Goal: Information Seeking & Learning: Learn about a topic

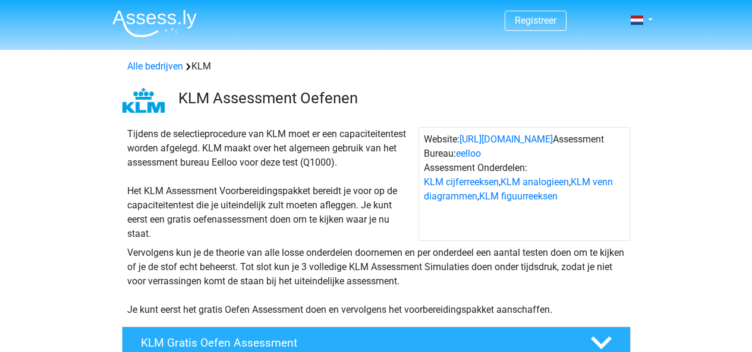
scroll to position [90, 0]
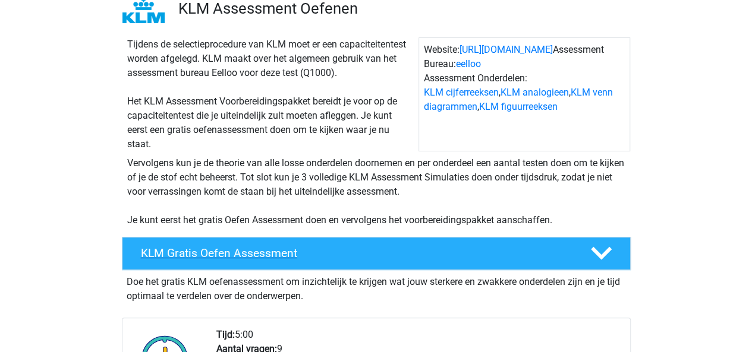
click at [364, 254] on h4 "KLM Gratis Oefen Assessment" at bounding box center [356, 254] width 430 height 14
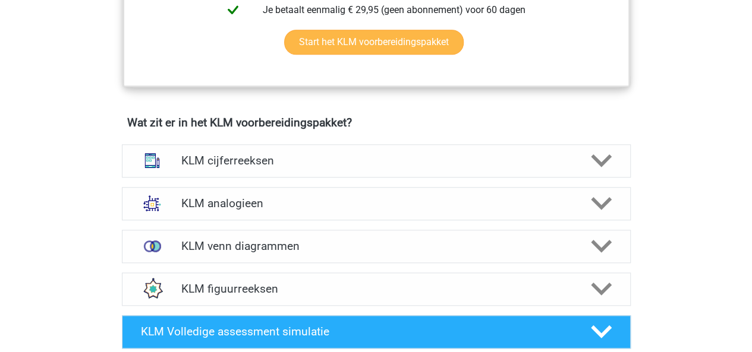
scroll to position [546, 0]
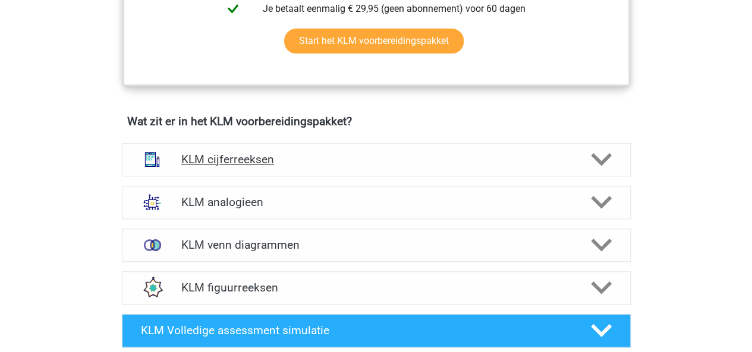
click at [605, 167] on icon at bounding box center [601, 159] width 21 height 21
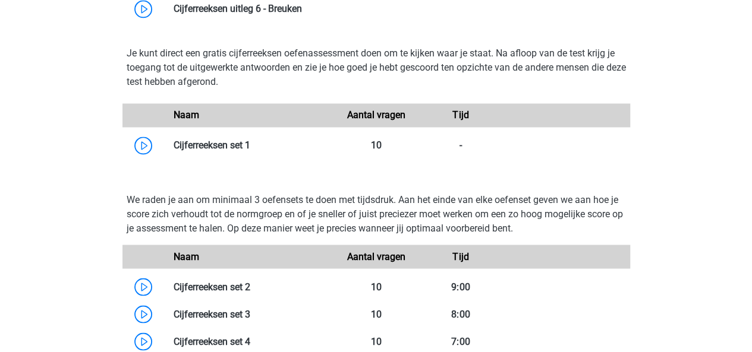
scroll to position [926, 0]
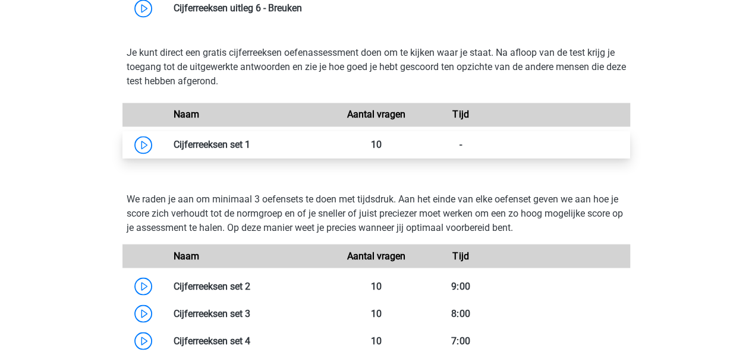
click at [250, 141] on link at bounding box center [250, 144] width 0 height 11
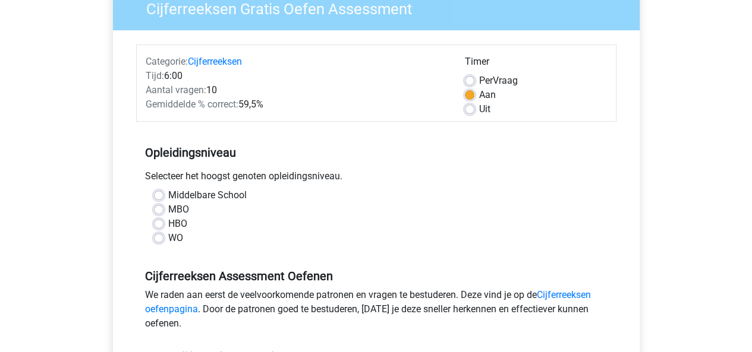
scroll to position [111, 0]
click at [168, 191] on label "Middelbare School" at bounding box center [207, 195] width 78 height 14
click at [161, 191] on input "Middelbare School" at bounding box center [159, 194] width 10 height 12
radio input "true"
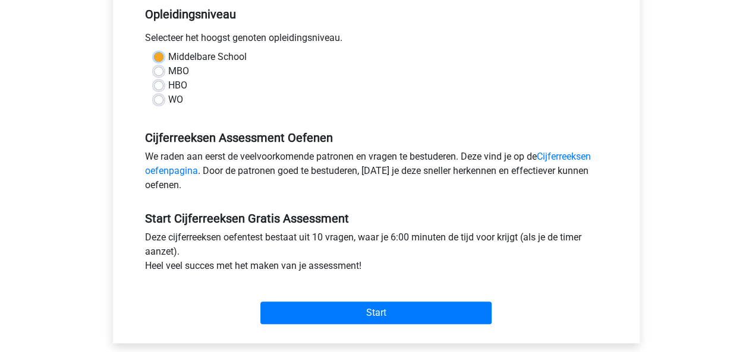
scroll to position [285, 0]
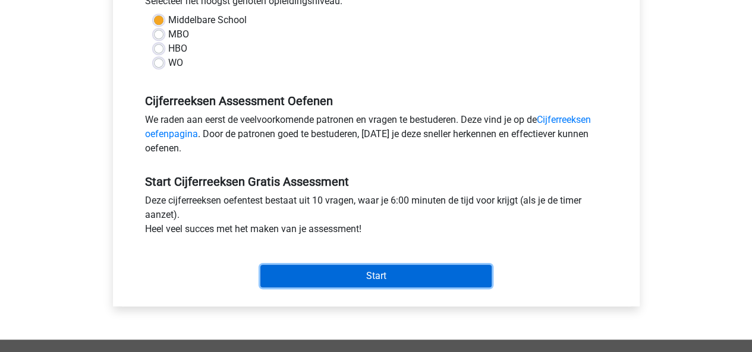
click at [315, 270] on input "Start" at bounding box center [375, 276] width 231 height 23
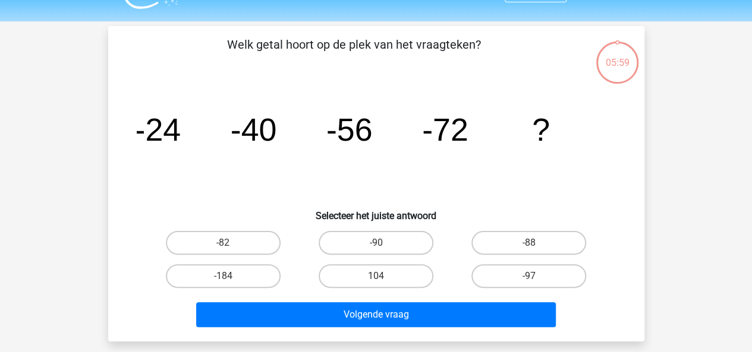
scroll to position [28, 0]
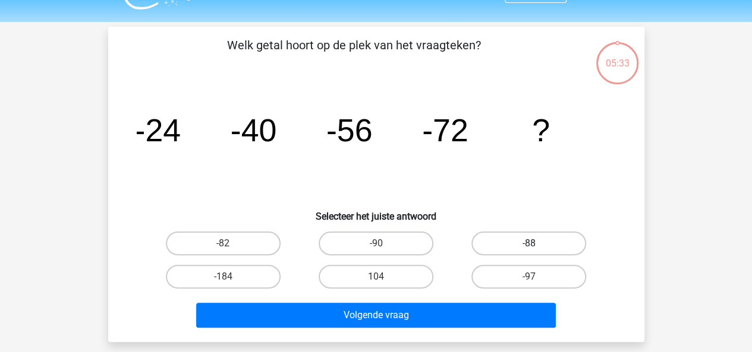
click at [548, 247] on label "-88" at bounding box center [528, 244] width 115 height 24
click at [537, 247] on input "-88" at bounding box center [533, 248] width 8 height 8
radio input "true"
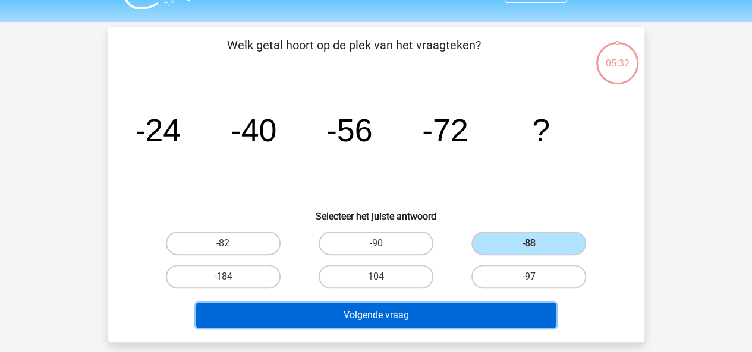
click at [406, 312] on button "Volgende vraag" at bounding box center [376, 315] width 360 height 25
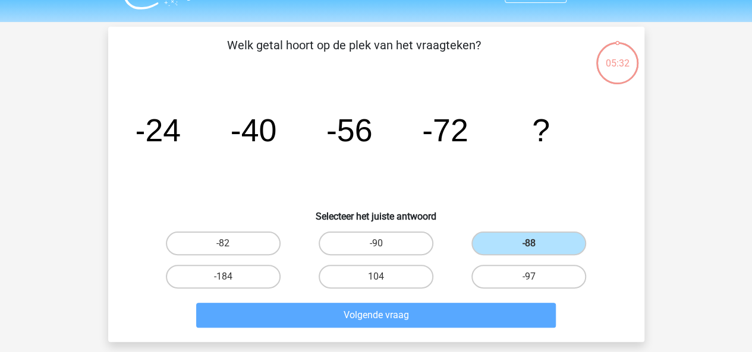
scroll to position [55, 0]
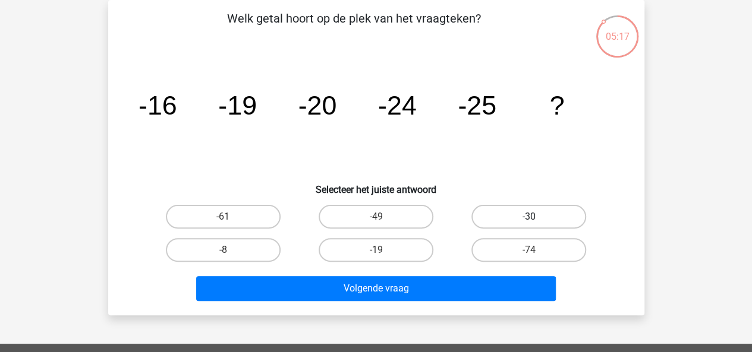
click at [486, 215] on label "-30" at bounding box center [528, 217] width 115 height 24
click at [529, 217] on input "-30" at bounding box center [533, 221] width 8 height 8
radio input "true"
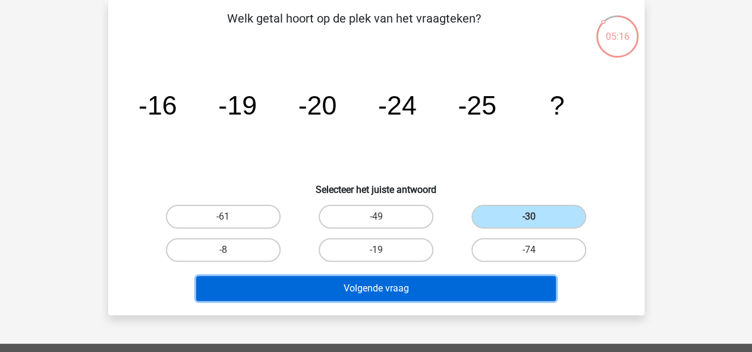
click at [439, 282] on button "Volgende vraag" at bounding box center [376, 288] width 360 height 25
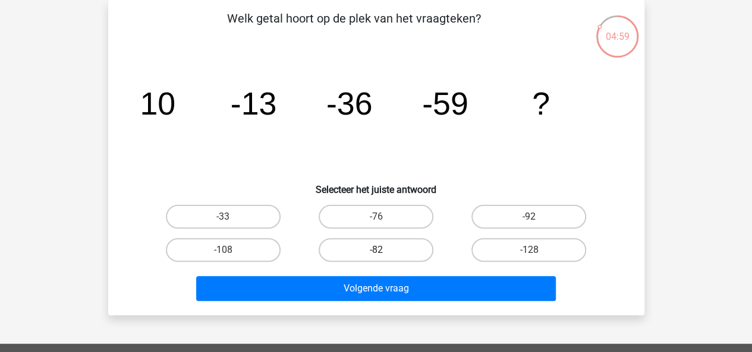
click at [361, 244] on label "-82" at bounding box center [376, 250] width 115 height 24
click at [376, 250] on input "-82" at bounding box center [380, 254] width 8 height 8
radio input "true"
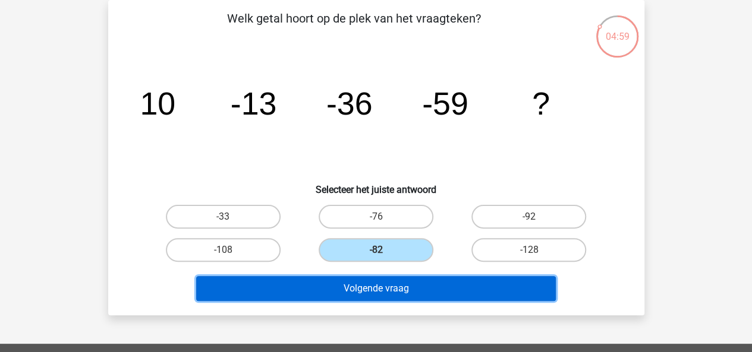
click at [341, 297] on button "Volgende vraag" at bounding box center [376, 288] width 360 height 25
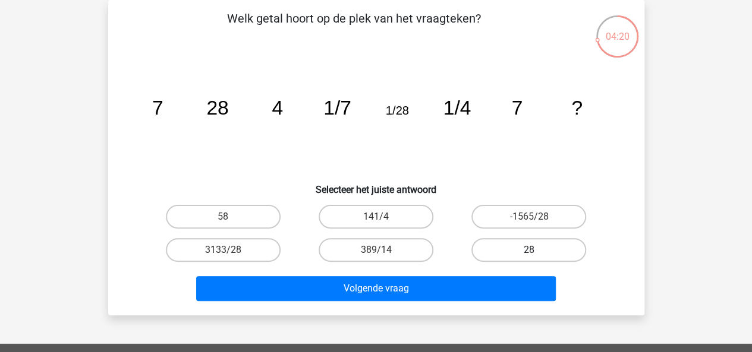
click at [506, 256] on label "28" at bounding box center [528, 250] width 115 height 24
click at [529, 256] on input "28" at bounding box center [533, 254] width 8 height 8
radio input "true"
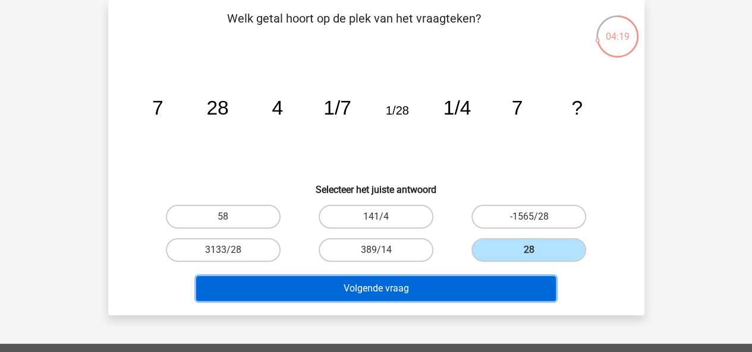
click at [465, 279] on button "Volgende vraag" at bounding box center [376, 288] width 360 height 25
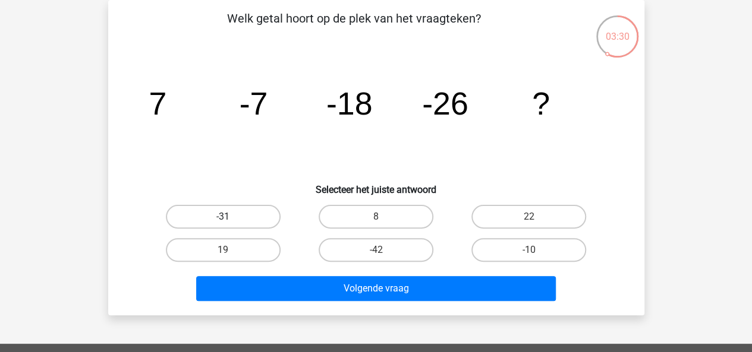
click at [234, 213] on label "-31" at bounding box center [223, 217] width 115 height 24
click at [231, 217] on input "-31" at bounding box center [227, 221] width 8 height 8
radio input "true"
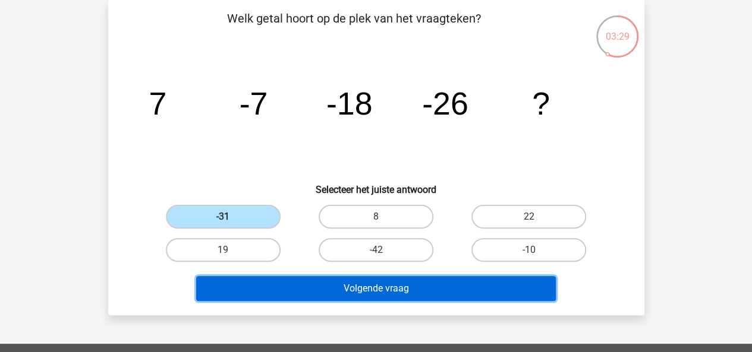
click at [290, 300] on button "Volgende vraag" at bounding box center [376, 288] width 360 height 25
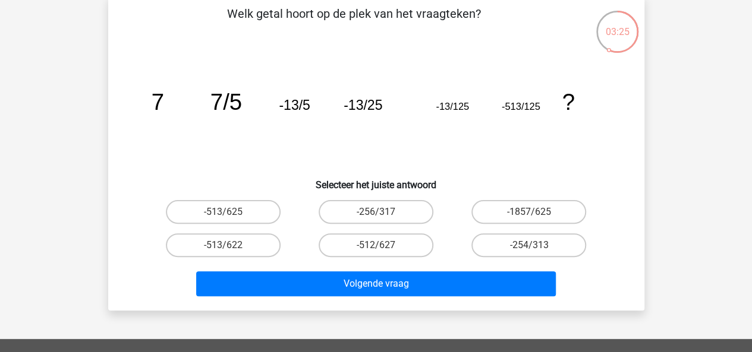
scroll to position [62, 0]
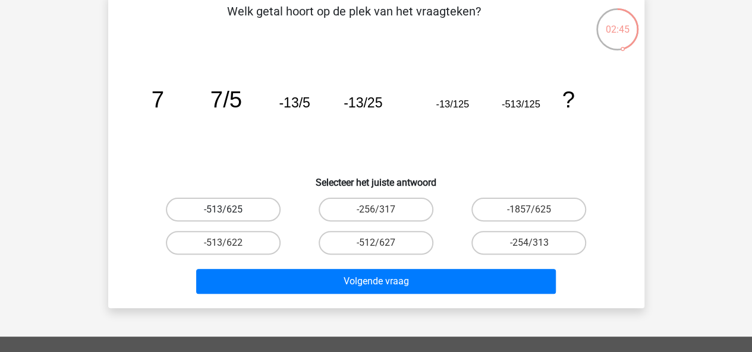
click at [235, 203] on label "-513/625" at bounding box center [223, 210] width 115 height 24
click at [231, 210] on input "-513/625" at bounding box center [227, 214] width 8 height 8
radio input "true"
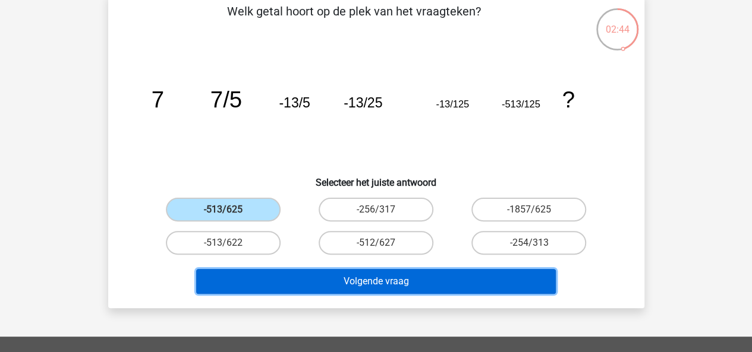
click at [306, 282] on button "Volgende vraag" at bounding box center [376, 281] width 360 height 25
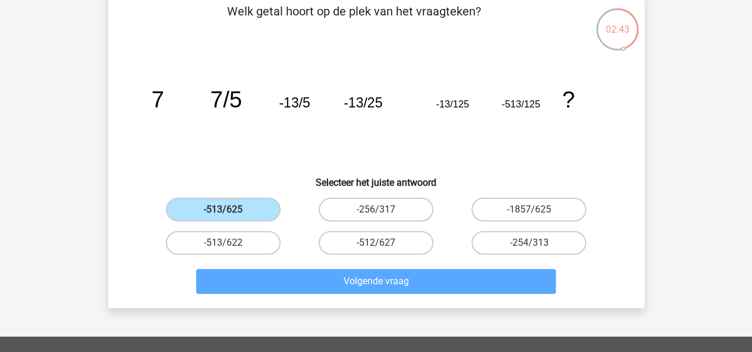
scroll to position [55, 0]
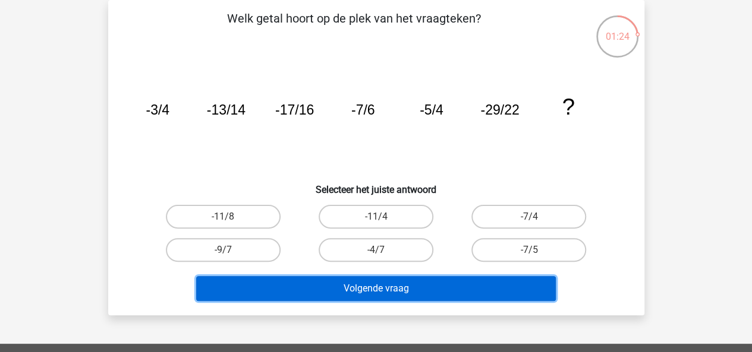
click at [308, 299] on button "Volgende vraag" at bounding box center [376, 288] width 360 height 25
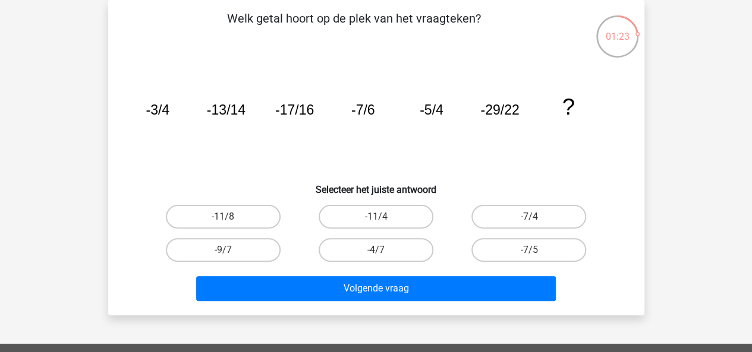
click at [267, 172] on icon "image/svg+xml -3/4 -13/14 -17/16 -7/6 -5/4 -29/22 ?" at bounding box center [376, 115] width 479 height 120
click at [507, 243] on label "-7/5" at bounding box center [528, 250] width 115 height 24
click at [529, 250] on input "-7/5" at bounding box center [533, 254] width 8 height 8
radio input "true"
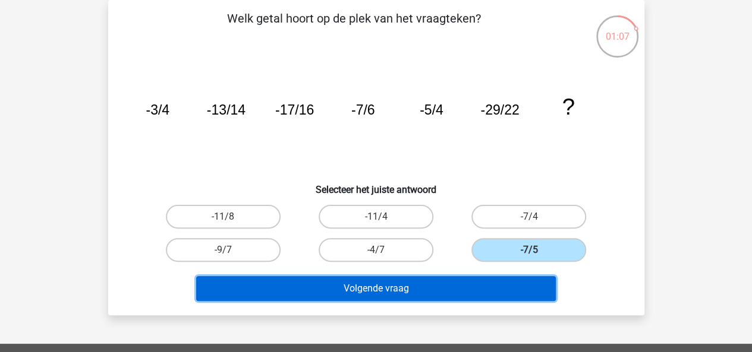
click at [462, 279] on button "Volgende vraag" at bounding box center [376, 288] width 360 height 25
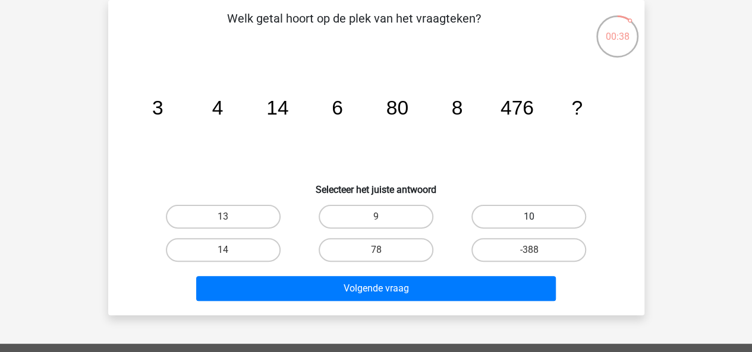
click at [486, 224] on label "10" at bounding box center [528, 217] width 115 height 24
click at [529, 224] on input "10" at bounding box center [533, 221] width 8 height 8
radio input "true"
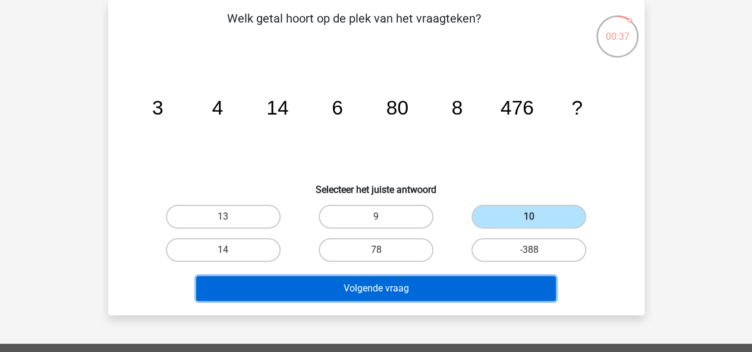
click at [430, 295] on button "Volgende vraag" at bounding box center [376, 288] width 360 height 25
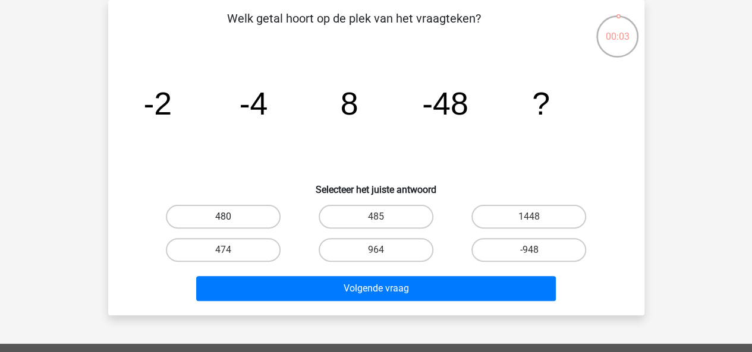
click at [262, 208] on label "480" at bounding box center [223, 217] width 115 height 24
click at [231, 217] on input "480" at bounding box center [227, 221] width 8 height 8
radio input "true"
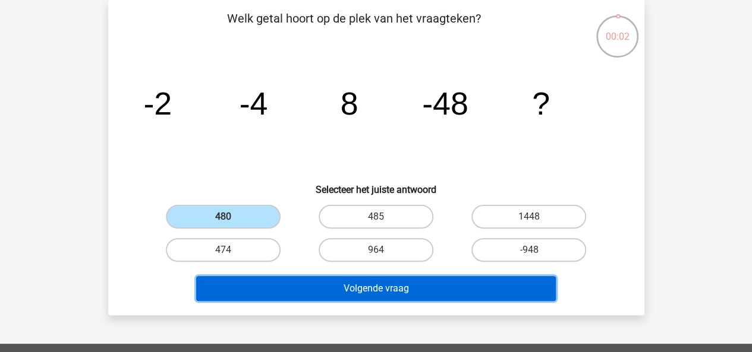
click at [327, 292] on button "Volgende vraag" at bounding box center [376, 288] width 360 height 25
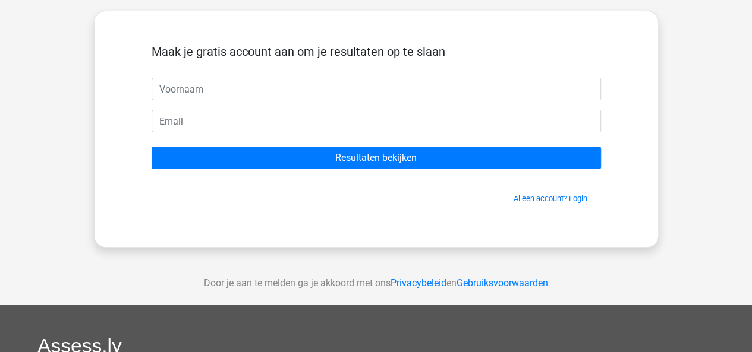
scroll to position [51, 0]
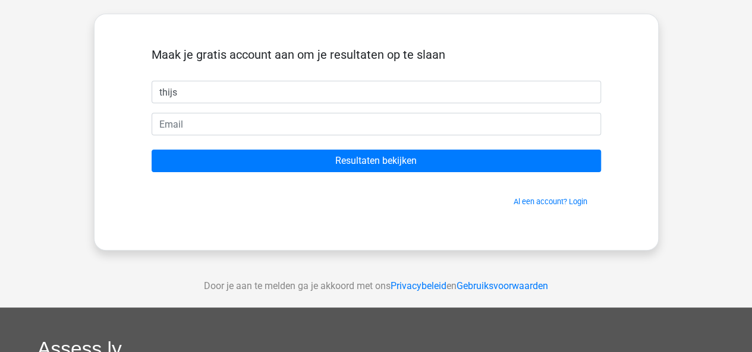
type input "thijs"
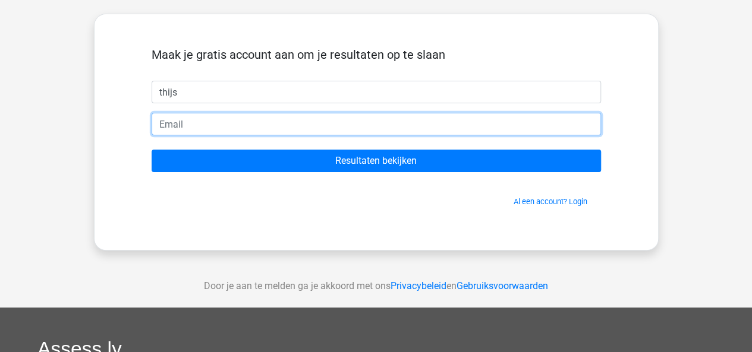
click at [284, 130] on input "email" at bounding box center [376, 124] width 449 height 23
type input "[EMAIL_ADDRESS][DOMAIN_NAME]"
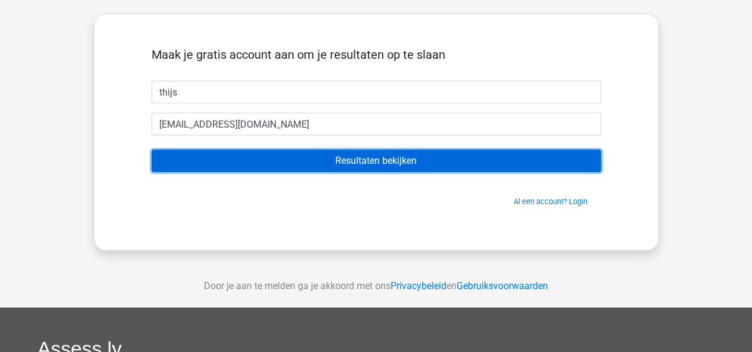
click at [295, 158] on input "Resultaten bekijken" at bounding box center [376, 161] width 449 height 23
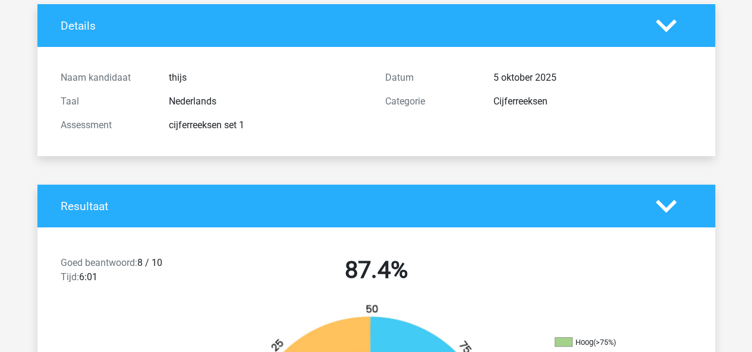
scroll to position [71, 0]
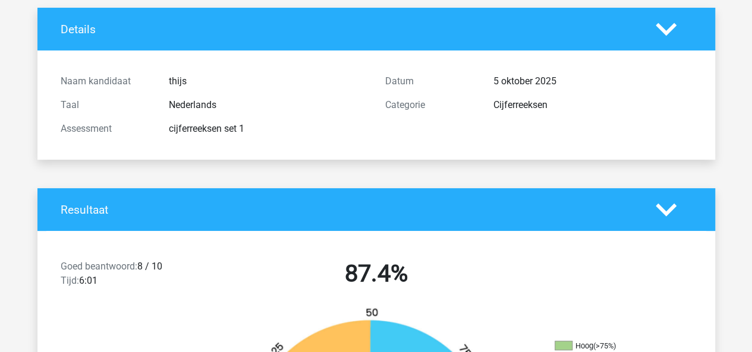
click at [660, 207] on polygon at bounding box center [665, 209] width 21 height 13
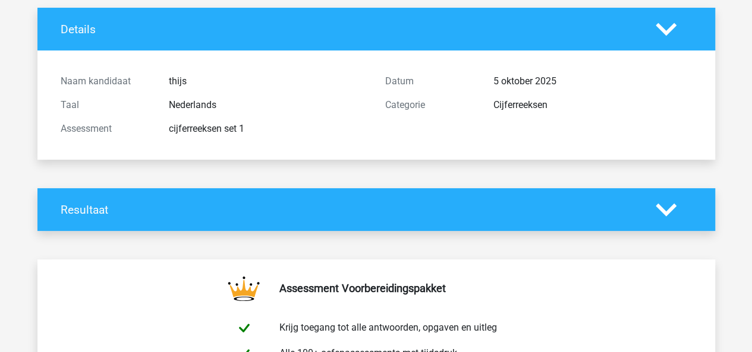
click at [660, 207] on polygon at bounding box center [665, 209] width 21 height 13
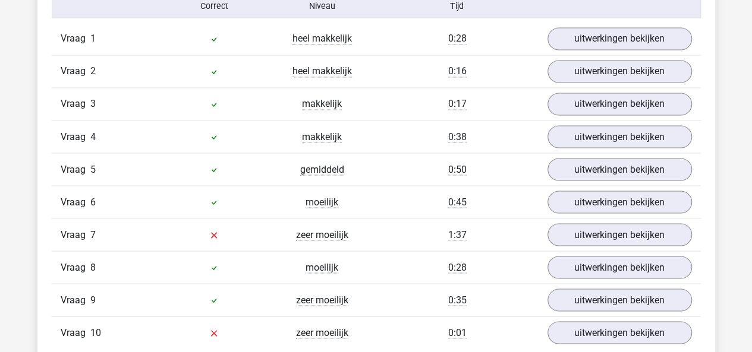
scroll to position [1003, 0]
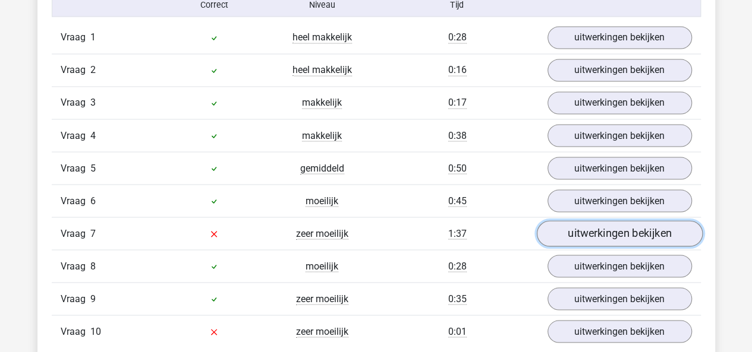
click at [573, 229] on link "uitwerkingen bekijken" at bounding box center [619, 234] width 166 height 26
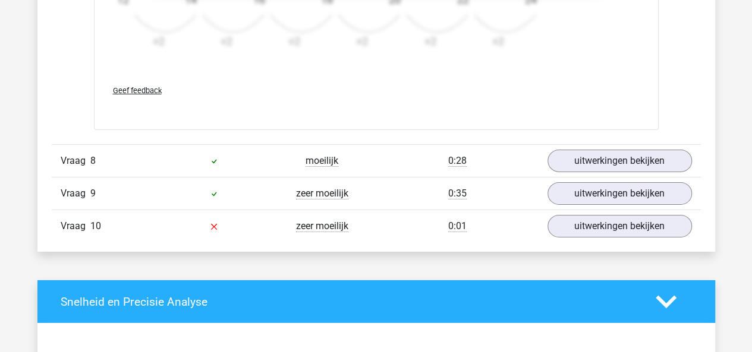
scroll to position [1843, 0]
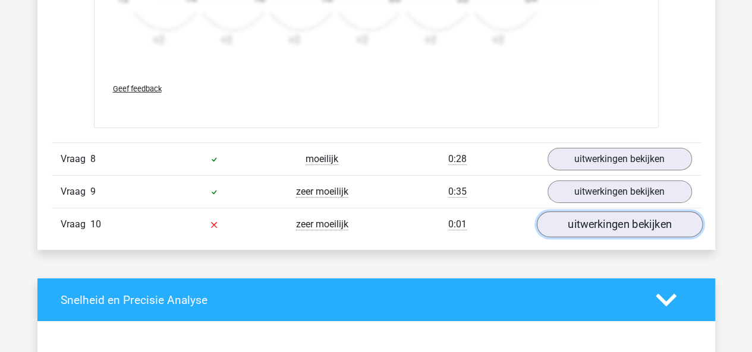
click at [575, 223] on link "uitwerkingen bekijken" at bounding box center [619, 225] width 166 height 26
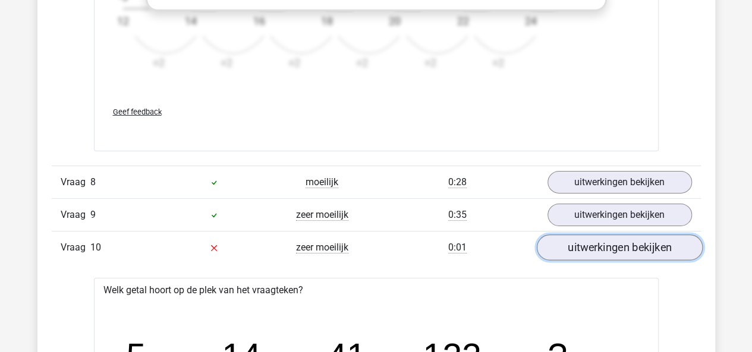
scroll to position [1822, 0]
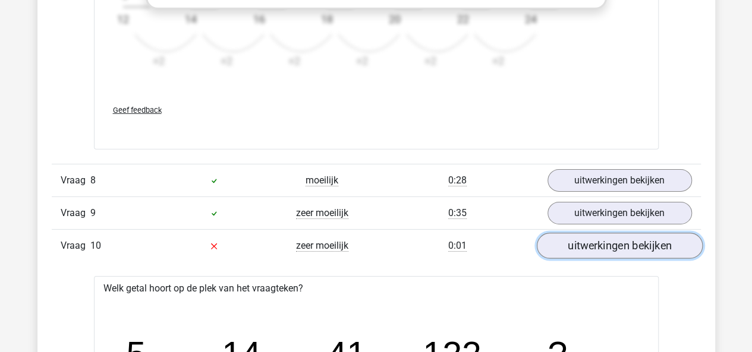
click at [579, 236] on link "uitwerkingen bekijken" at bounding box center [619, 246] width 166 height 26
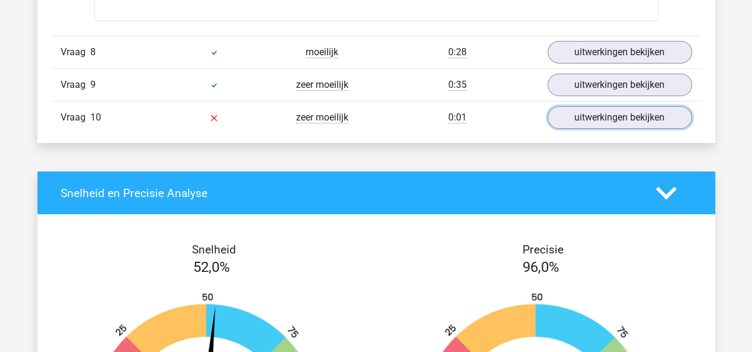
scroll to position [1948, 0]
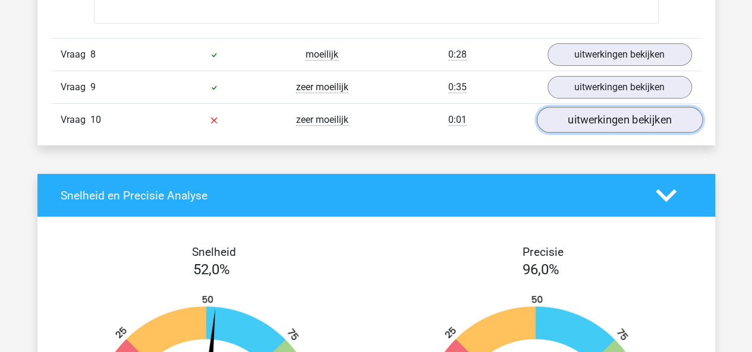
click at [606, 112] on link "uitwerkingen bekijken" at bounding box center [619, 120] width 166 height 26
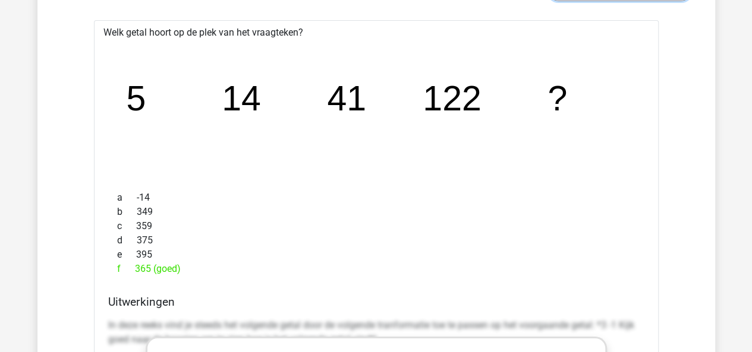
scroll to position [2078, 0]
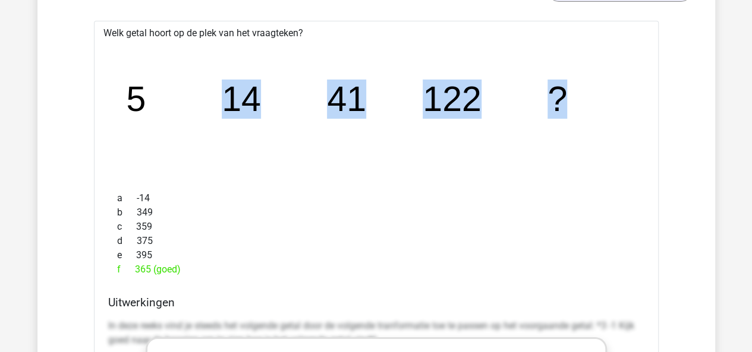
drag, startPoint x: 567, startPoint y: 97, endPoint x: 151, endPoint y: 93, distance: 416.0
click at [151, 93] on icon "image/svg+xml 5 14 41 122 ?" at bounding box center [376, 111] width 527 height 132
drag, startPoint x: 562, startPoint y: 93, endPoint x: 79, endPoint y: 109, distance: 483.4
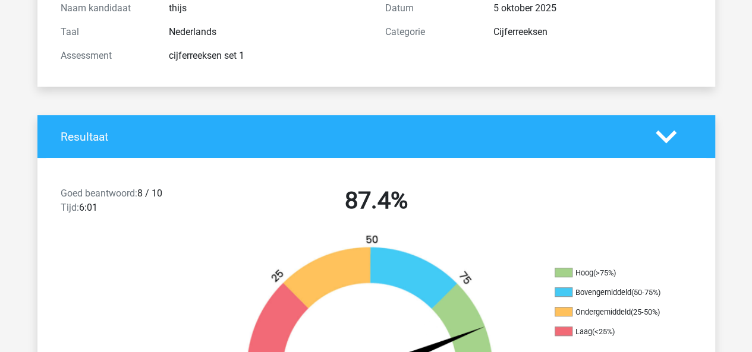
scroll to position [0, 0]
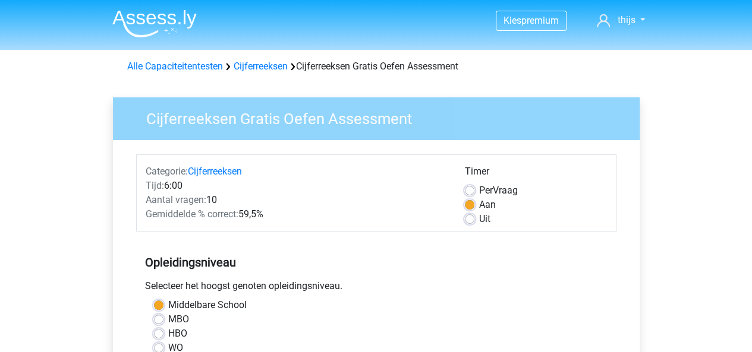
scroll to position [2, 0]
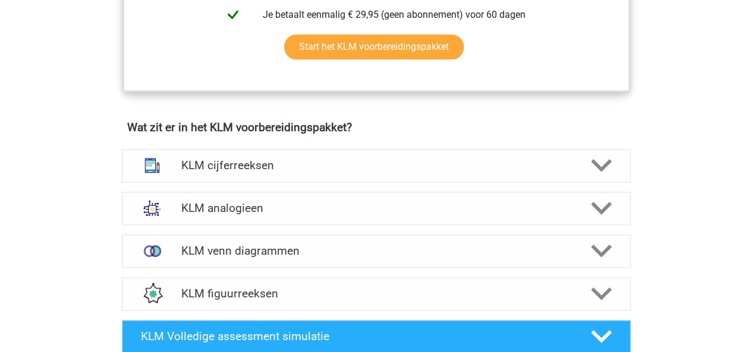
scroll to position [736, 0]
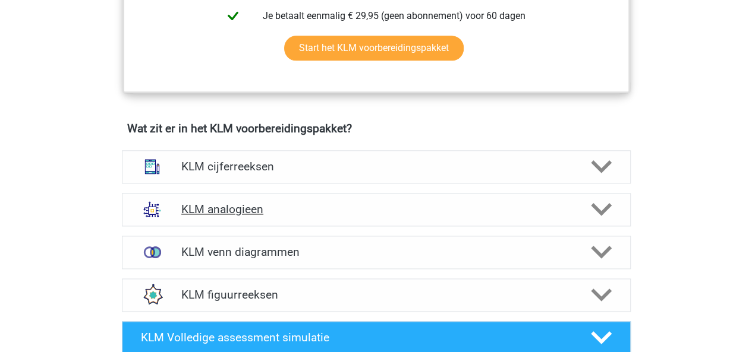
click at [604, 209] on polygon at bounding box center [601, 209] width 21 height 13
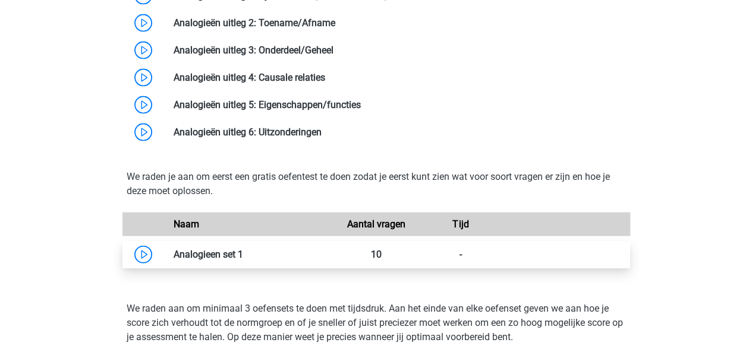
scroll to position [1184, 0]
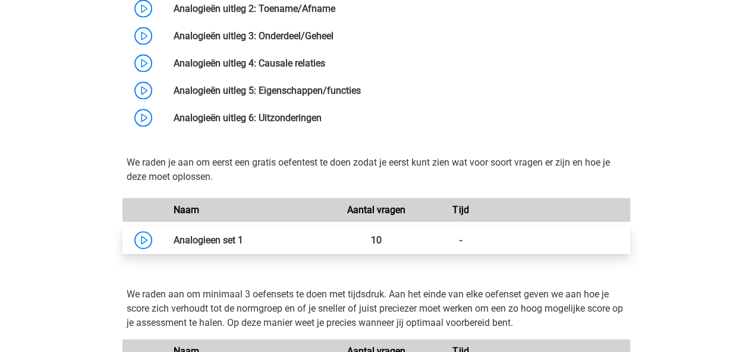
click at [243, 235] on link at bounding box center [243, 240] width 0 height 11
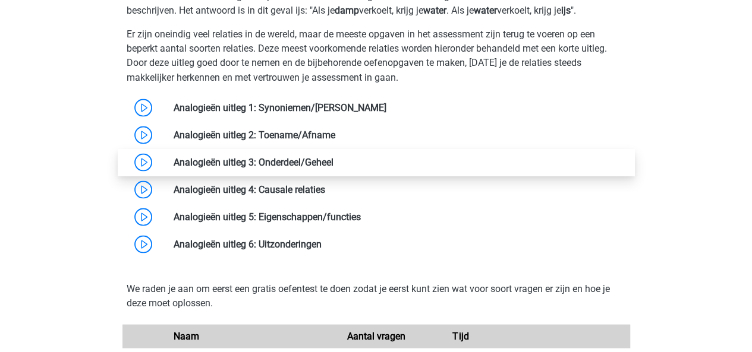
scroll to position [1058, 0]
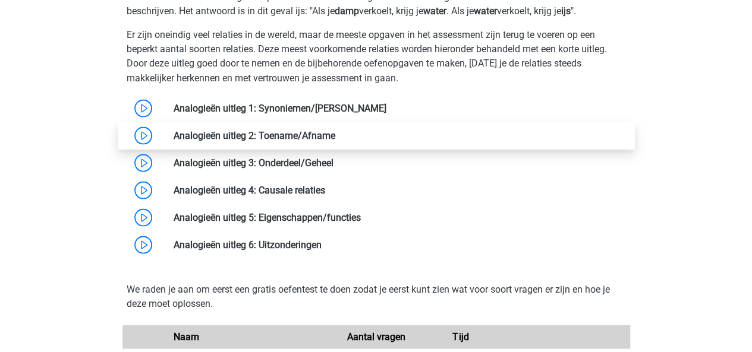
click at [335, 132] on link at bounding box center [335, 135] width 0 height 11
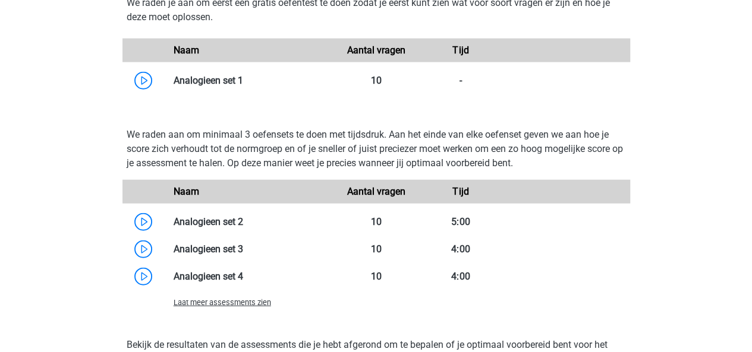
scroll to position [1407, 0]
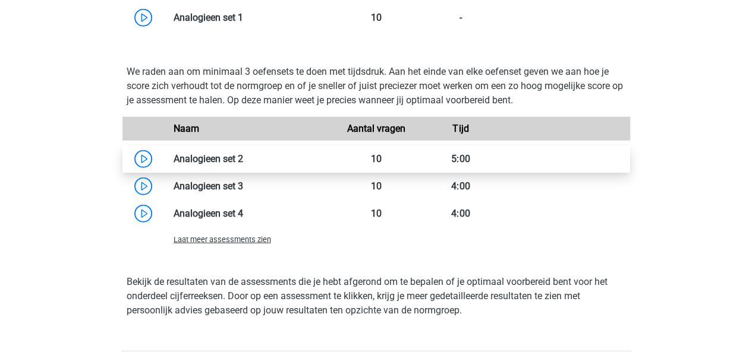
click at [243, 162] on link at bounding box center [243, 158] width 0 height 11
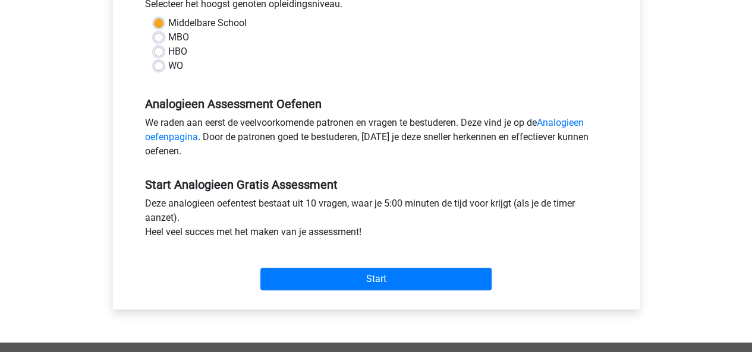
scroll to position [285, 0]
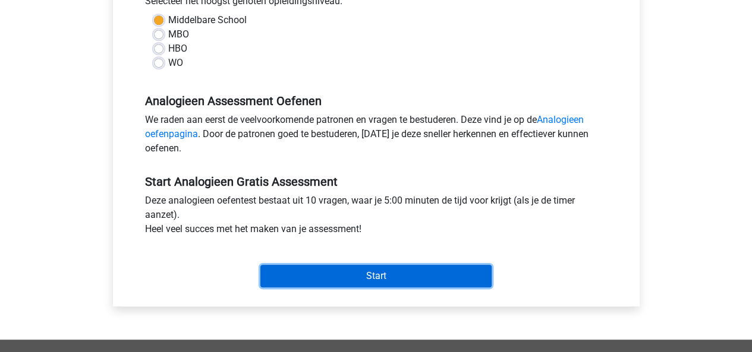
click at [302, 281] on input "Start" at bounding box center [375, 276] width 231 height 23
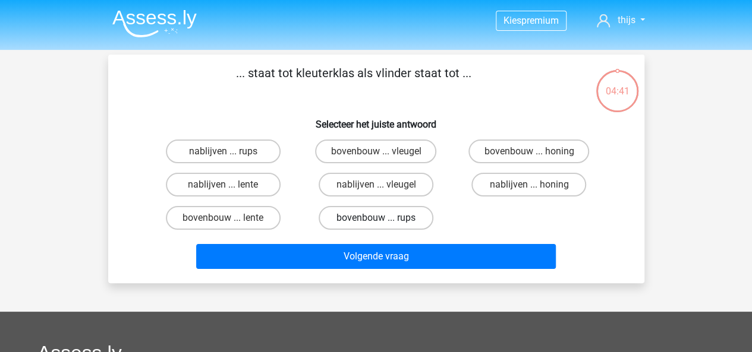
click at [370, 213] on label "bovenbouw ... rups" at bounding box center [376, 218] width 115 height 24
click at [376, 218] on input "bovenbouw ... rups" at bounding box center [380, 222] width 8 height 8
radio input "true"
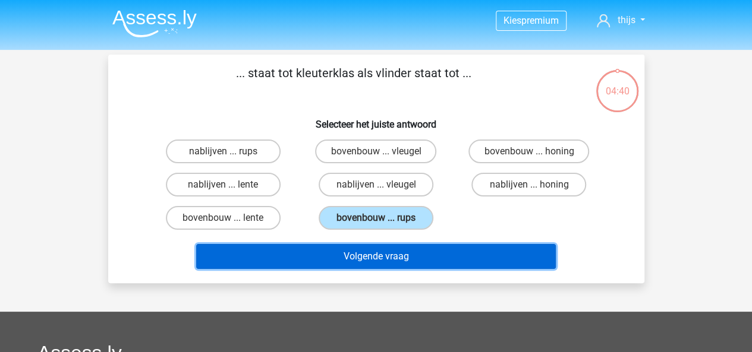
click at [355, 264] on button "Volgende vraag" at bounding box center [376, 256] width 360 height 25
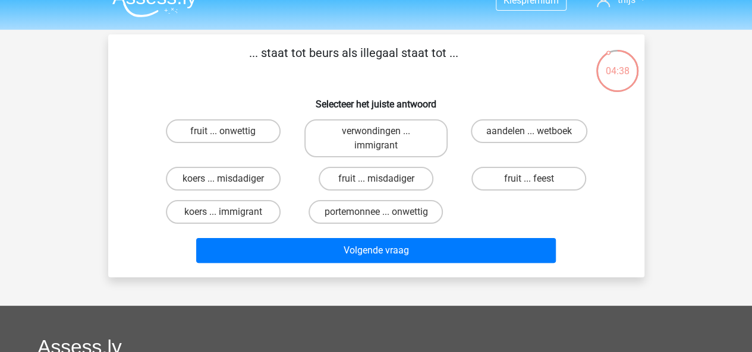
scroll to position [11, 0]
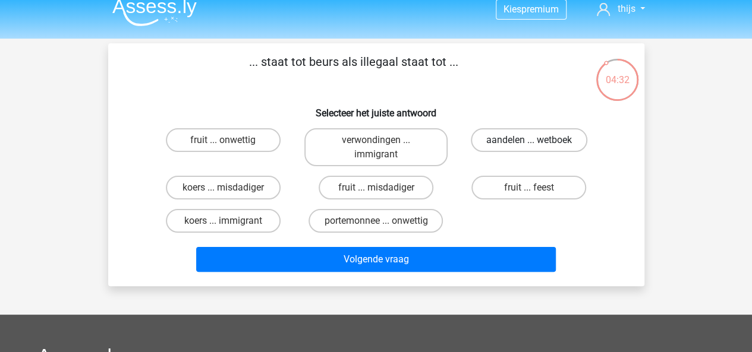
click at [510, 142] on label "aandelen ... wetboek" at bounding box center [529, 140] width 116 height 24
click at [529, 142] on input "aandelen ... wetboek" at bounding box center [533, 144] width 8 height 8
radio input "true"
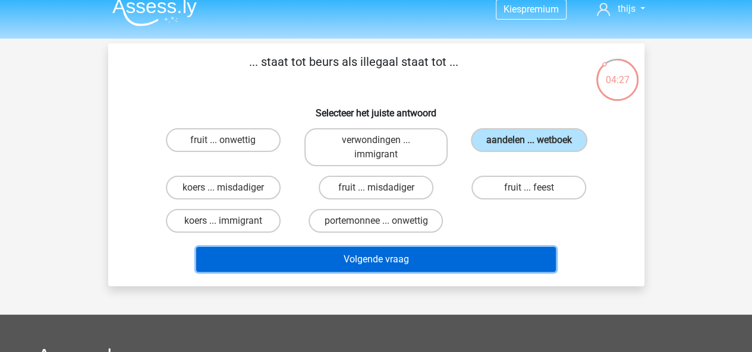
click at [390, 264] on button "Volgende vraag" at bounding box center [376, 259] width 360 height 25
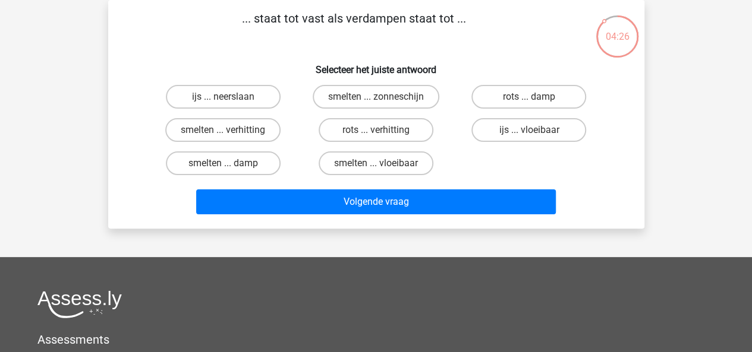
scroll to position [0, 0]
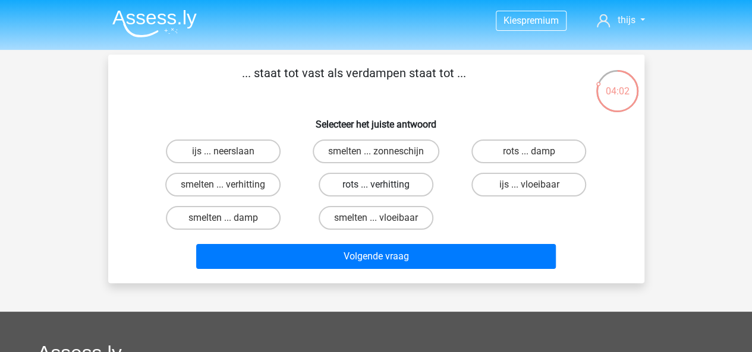
click at [373, 185] on label "rots ... verhitting" at bounding box center [376, 185] width 115 height 24
click at [376, 185] on input "rots ... verhitting" at bounding box center [380, 189] width 8 height 8
radio input "true"
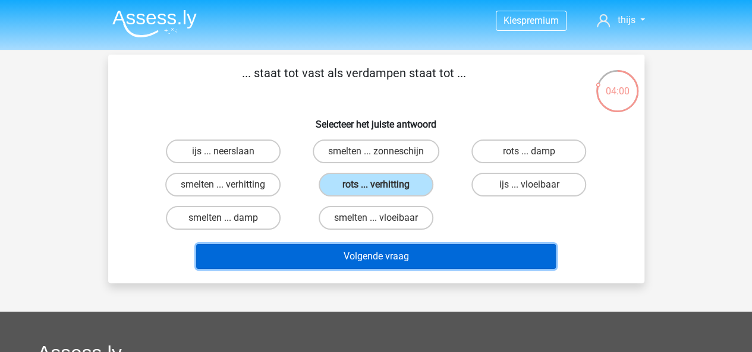
click at [393, 266] on button "Volgende vraag" at bounding box center [376, 256] width 360 height 25
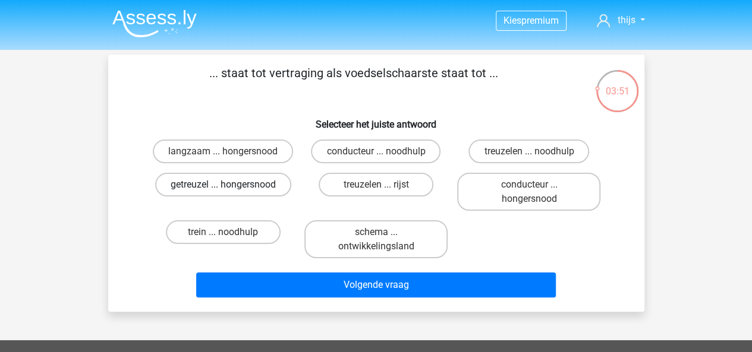
click at [238, 182] on label "getreuzel ... hongersnood" at bounding box center [223, 185] width 136 height 24
click at [231, 185] on input "getreuzel ... hongersnood" at bounding box center [227, 189] width 8 height 8
radio input "true"
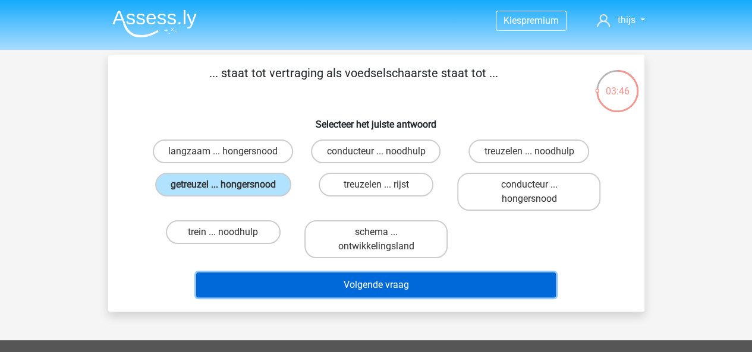
click at [335, 287] on button "Volgende vraag" at bounding box center [376, 285] width 360 height 25
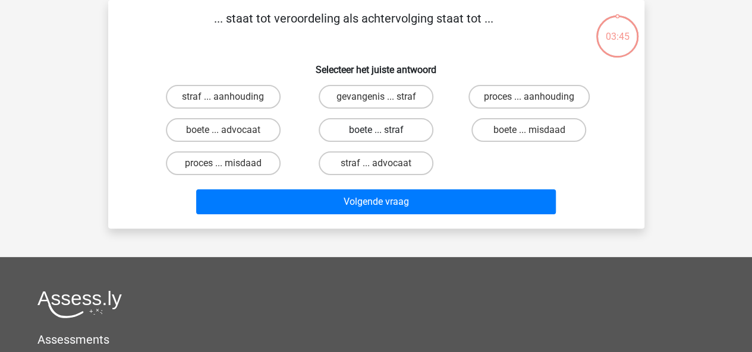
scroll to position [4, 0]
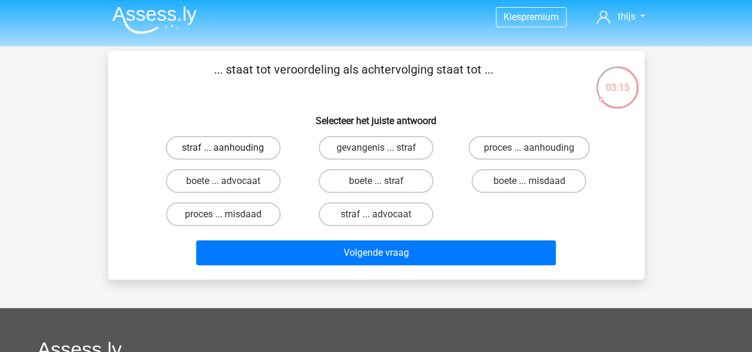
click at [248, 149] on label "straf ... aanhouding" at bounding box center [223, 148] width 115 height 24
click at [231, 149] on input "straf ... aanhouding" at bounding box center [227, 152] width 8 height 8
radio input "true"
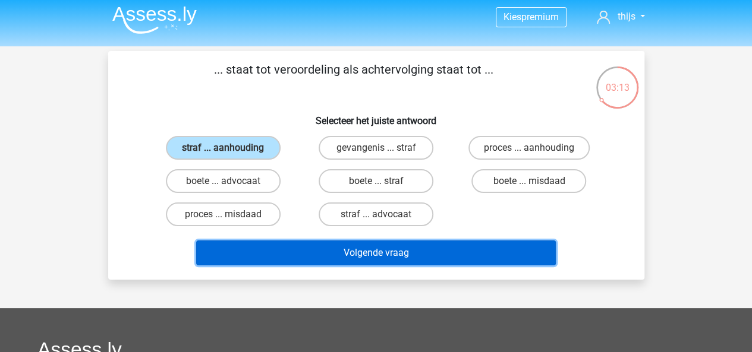
click at [283, 251] on button "Volgende vraag" at bounding box center [376, 253] width 360 height 25
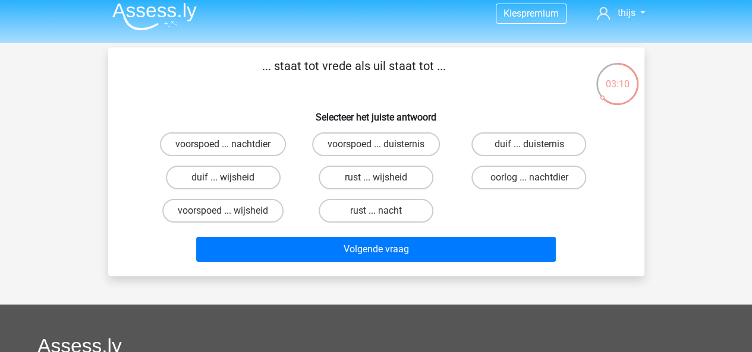
scroll to position [7, 0]
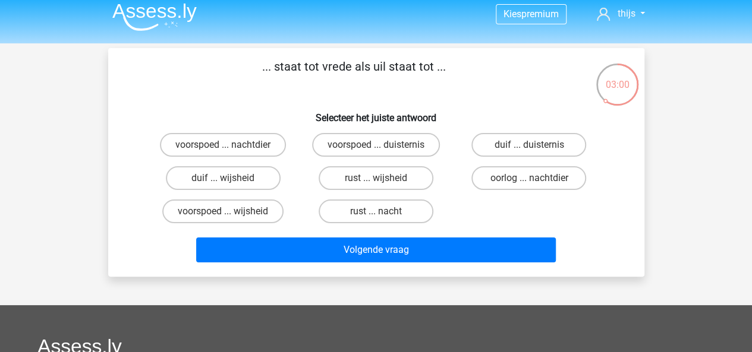
drag, startPoint x: 505, startPoint y: 175, endPoint x: 488, endPoint y: 130, distance: 48.1
click at [488, 130] on div "voorspoed ... nachtdier voorspoed ... duisternis duif ... duisternis duif ... w…" at bounding box center [376, 178] width 459 height 100
click at [373, 176] on label "rust ... wijsheid" at bounding box center [376, 178] width 115 height 24
click at [376, 178] on input "rust ... wijsheid" at bounding box center [380, 182] width 8 height 8
radio input "true"
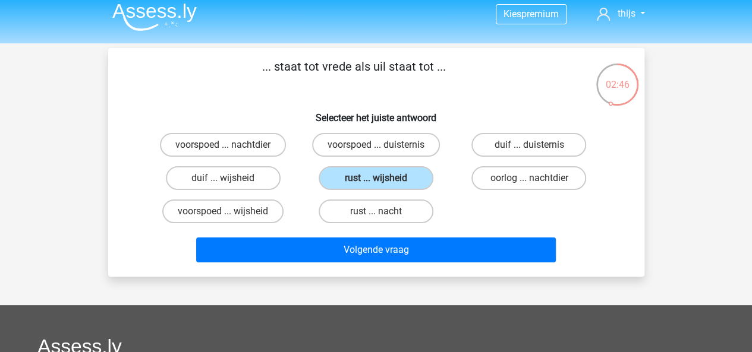
click at [379, 212] on input "rust ... nacht" at bounding box center [380, 216] width 8 height 8
radio input "true"
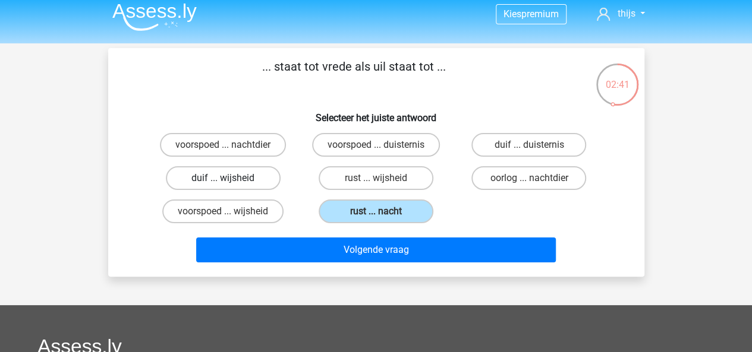
click at [250, 180] on label "duif ... wijsheid" at bounding box center [223, 178] width 115 height 24
click at [231, 180] on input "duif ... wijsheid" at bounding box center [227, 182] width 8 height 8
radio input "true"
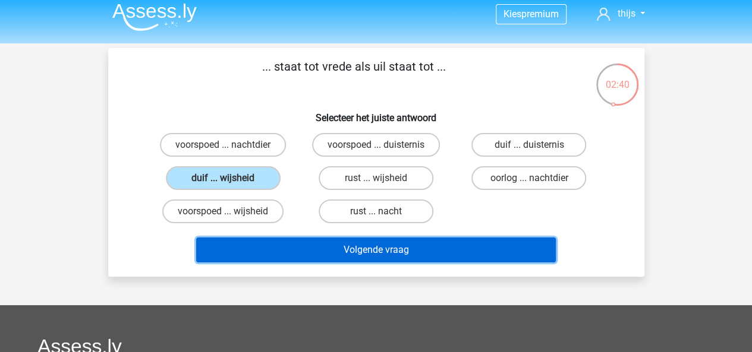
click at [260, 251] on button "Volgende vraag" at bounding box center [376, 250] width 360 height 25
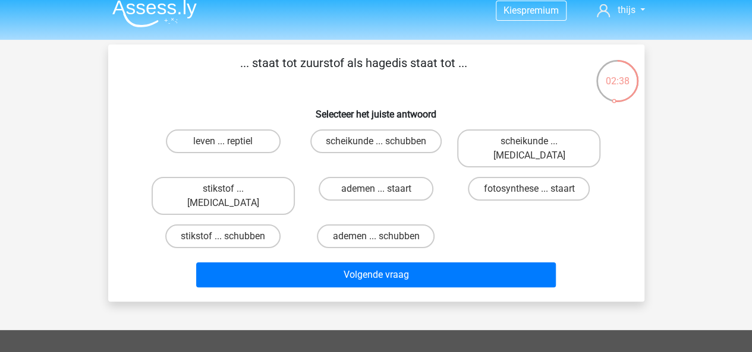
scroll to position [9, 0]
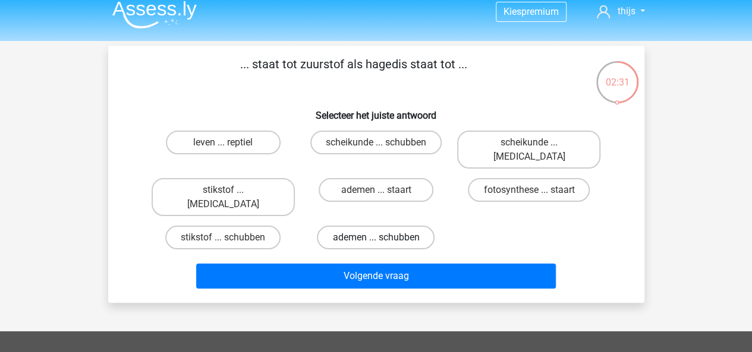
click at [345, 226] on label "ademen ... schubben" at bounding box center [376, 238] width 118 height 24
click at [376, 238] on input "ademen ... schubben" at bounding box center [380, 242] width 8 height 8
radio input "true"
click at [288, 83] on p "... staat tot zuurstof als hagedis staat tot ..." at bounding box center [353, 73] width 453 height 36
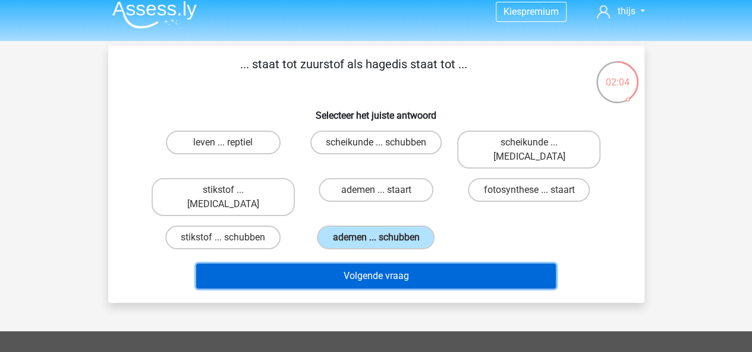
click at [381, 264] on button "Volgende vraag" at bounding box center [376, 276] width 360 height 25
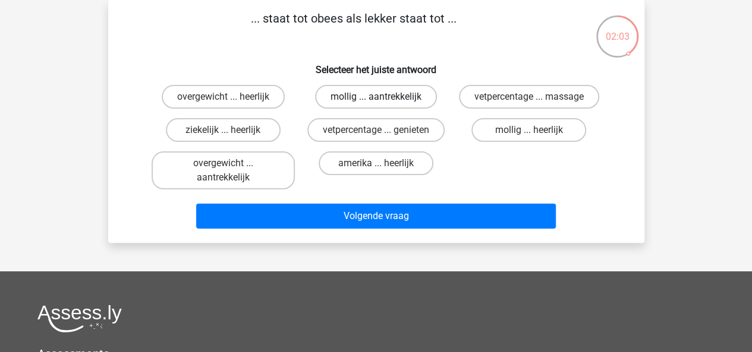
scroll to position [25, 0]
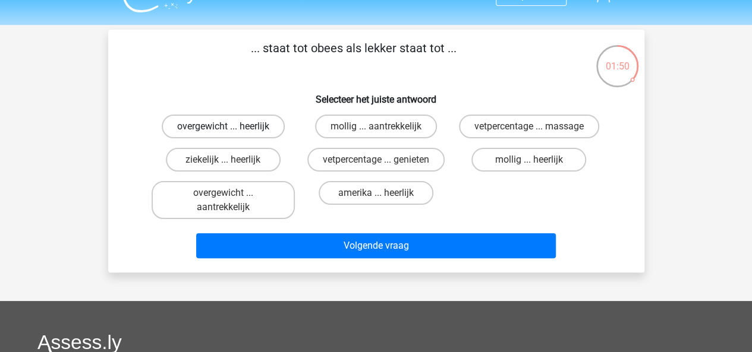
click at [239, 125] on label "overgewicht ... heerlijk" at bounding box center [223, 127] width 123 height 24
click at [231, 127] on input "overgewicht ... heerlijk" at bounding box center [227, 131] width 8 height 8
radio input "true"
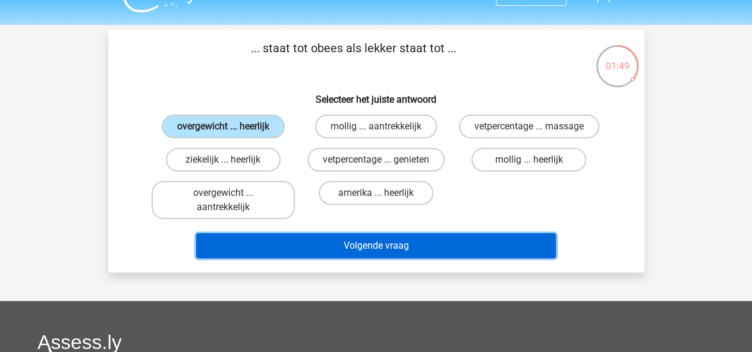
click at [303, 248] on button "Volgende vraag" at bounding box center [376, 246] width 360 height 25
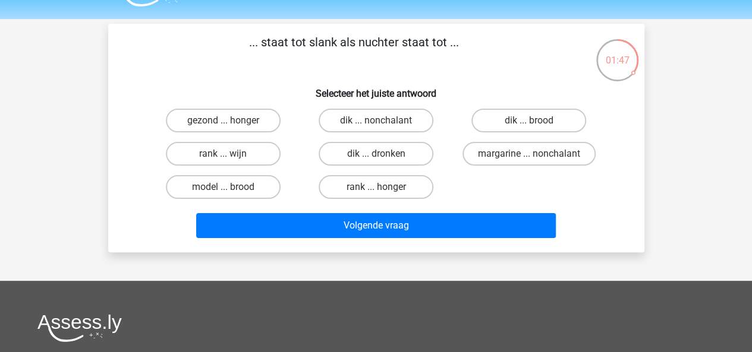
scroll to position [30, 0]
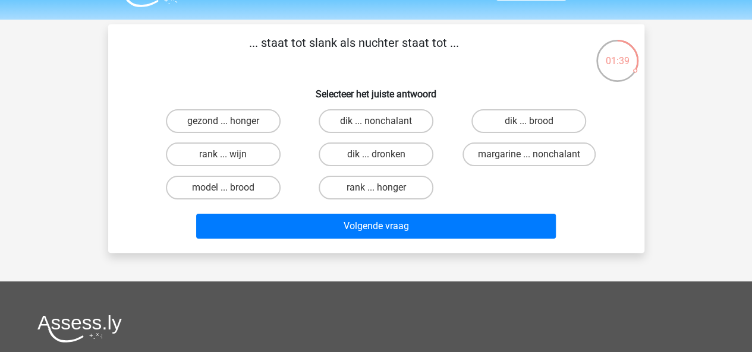
click at [378, 155] on input "dik ... dronken" at bounding box center [380, 159] width 8 height 8
radio input "true"
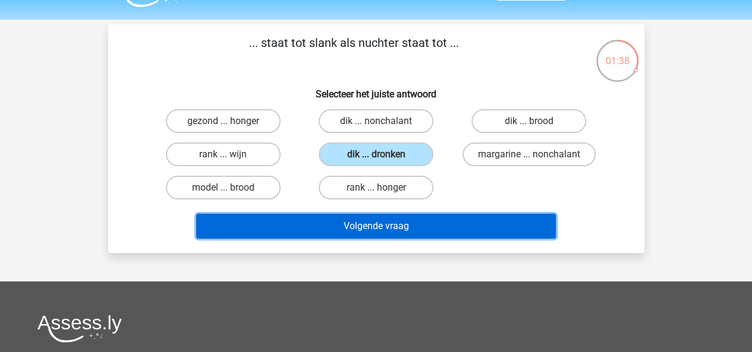
click at [332, 237] on button "Volgende vraag" at bounding box center [376, 226] width 360 height 25
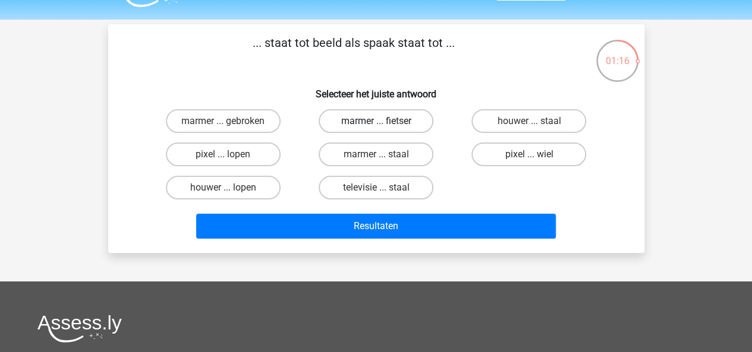
click at [387, 116] on label "marmer ... fietser" at bounding box center [376, 121] width 115 height 24
click at [383, 121] on input "marmer ... fietser" at bounding box center [380, 125] width 8 height 8
radio input "true"
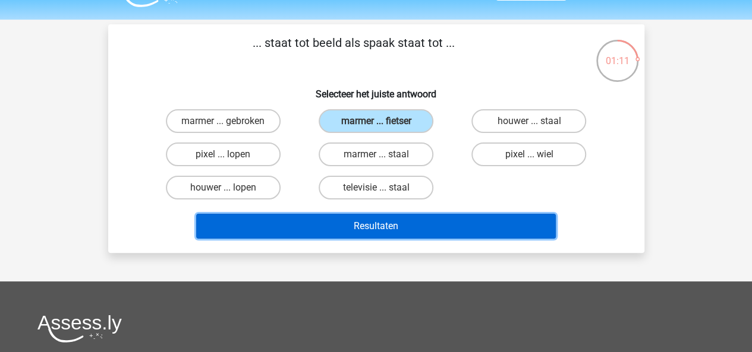
click at [310, 229] on button "Resultaten" at bounding box center [376, 226] width 360 height 25
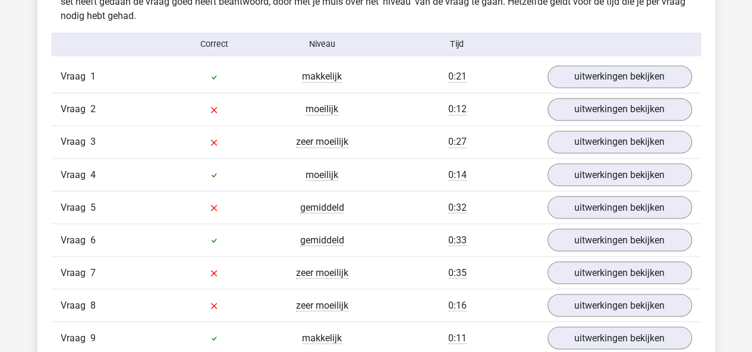
scroll to position [937, 0]
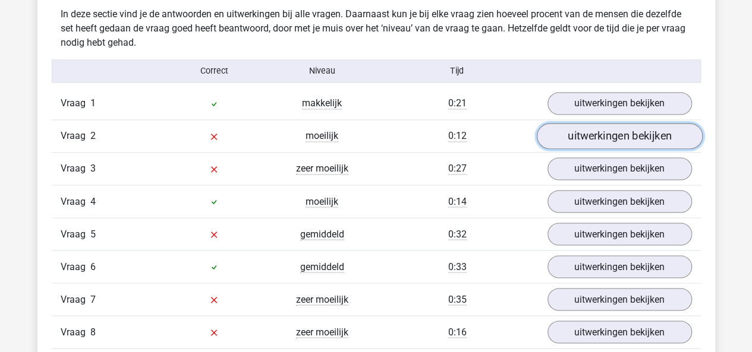
click at [598, 137] on link "uitwerkingen bekijken" at bounding box center [619, 137] width 166 height 26
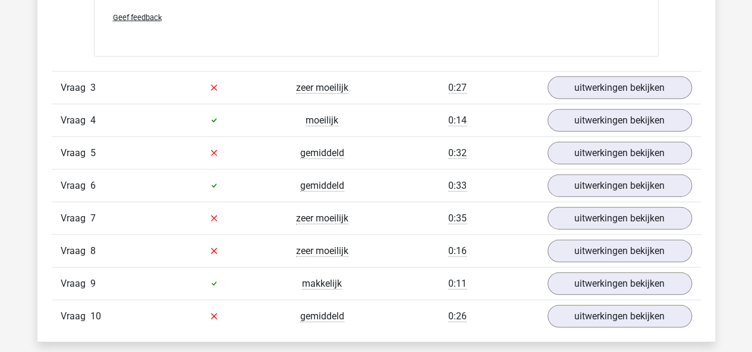
scroll to position [1325, 0]
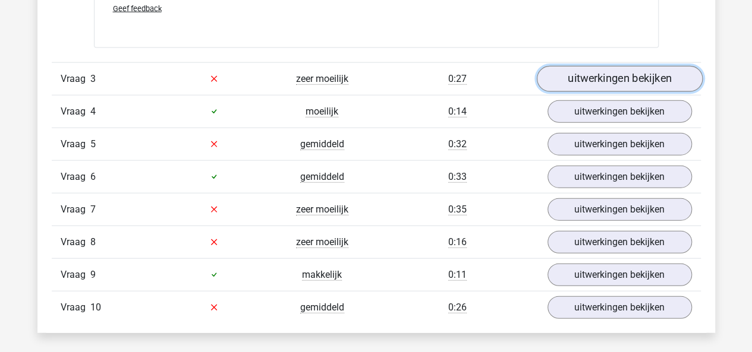
click at [632, 68] on link "uitwerkingen bekijken" at bounding box center [619, 79] width 166 height 26
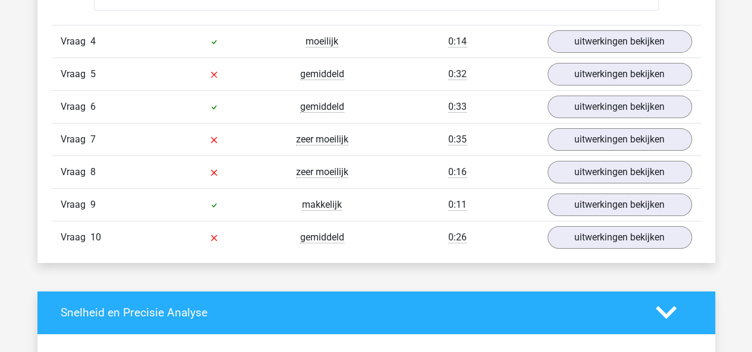
scroll to position [2024, 0]
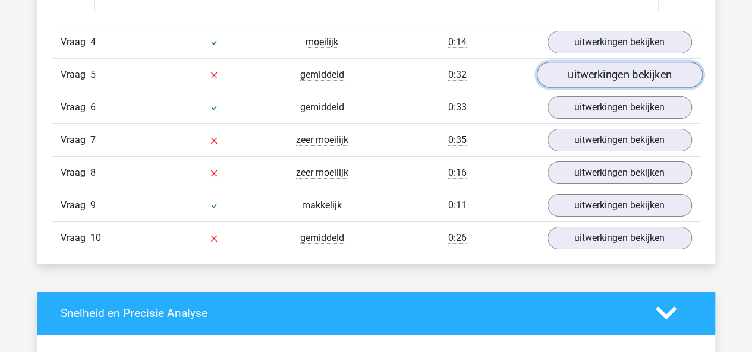
click at [620, 64] on link "uitwerkingen bekijken" at bounding box center [619, 75] width 166 height 26
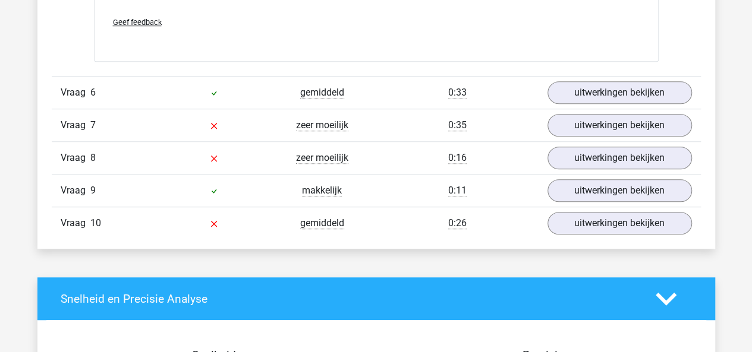
scroll to position [2669, 0]
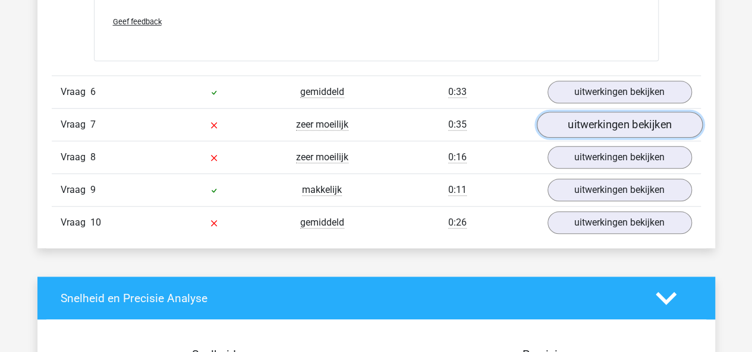
click at [614, 116] on link "uitwerkingen bekijken" at bounding box center [619, 125] width 166 height 26
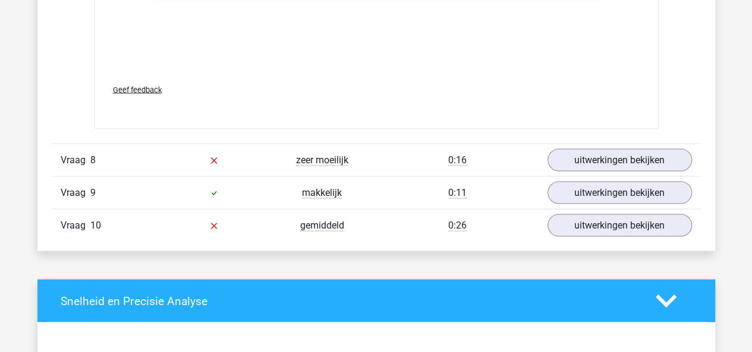
scroll to position [3299, 0]
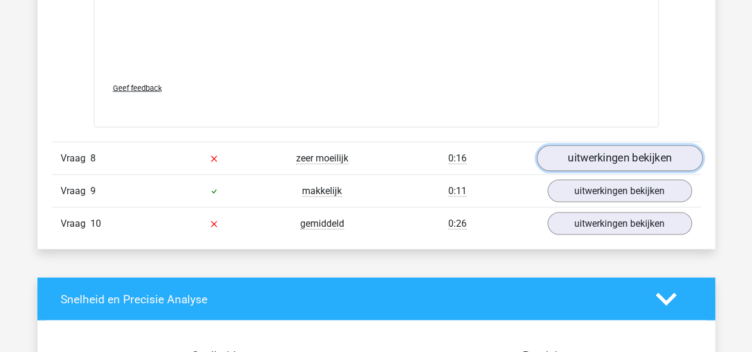
click at [601, 156] on link "uitwerkingen bekijken" at bounding box center [619, 159] width 166 height 26
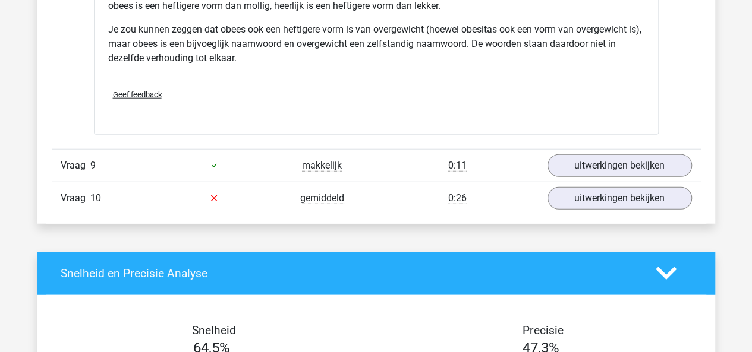
scroll to position [3689, 0]
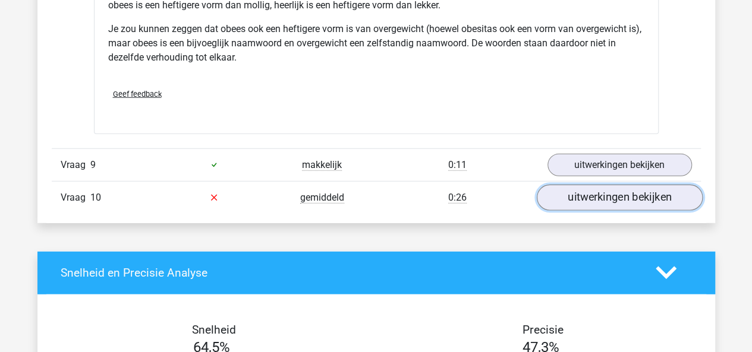
click at [591, 187] on link "uitwerkingen bekijken" at bounding box center [619, 198] width 166 height 26
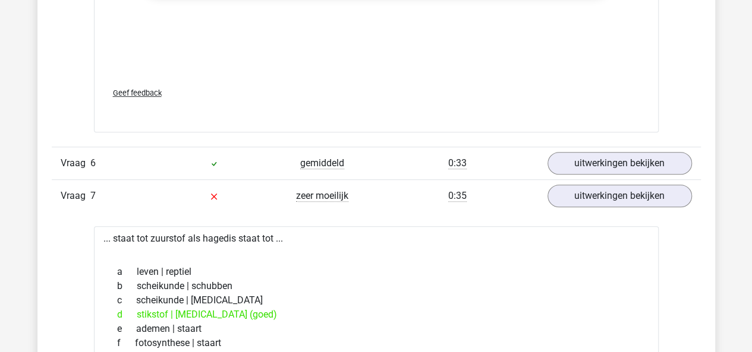
scroll to position [2510, 0]
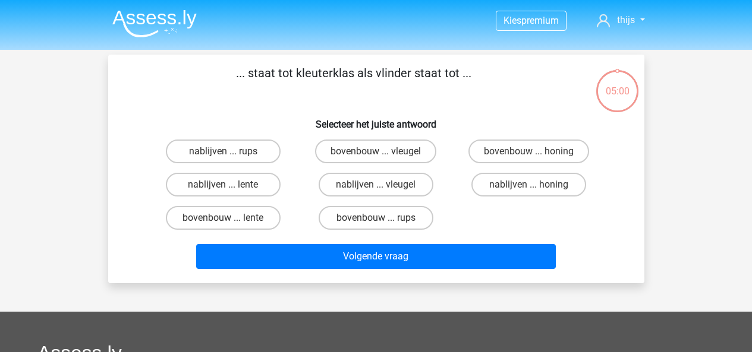
scroll to position [30, 0]
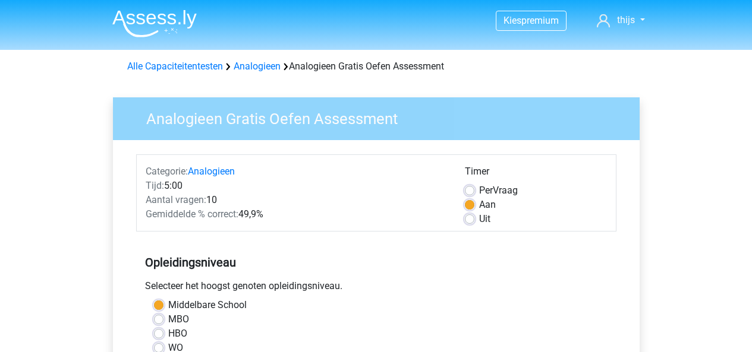
scroll to position [285, 0]
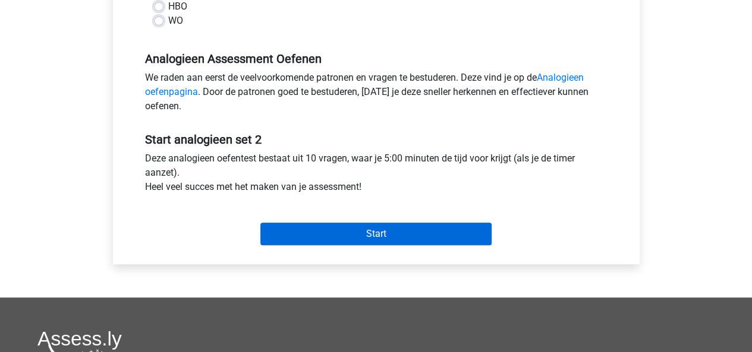
scroll to position [328, 0]
click at [312, 232] on input "Start" at bounding box center [375, 233] width 231 height 23
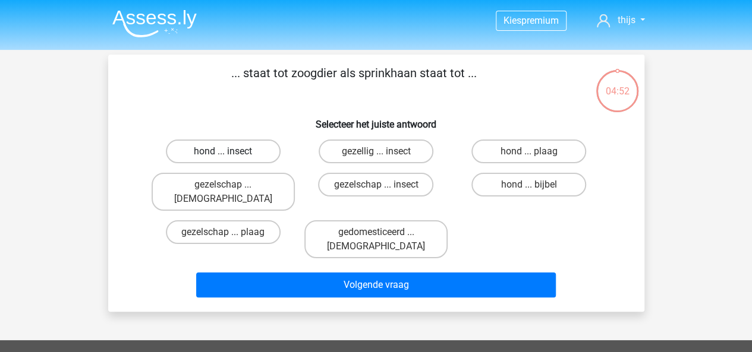
click at [242, 147] on label "hond ... insect" at bounding box center [223, 152] width 115 height 24
click at [231, 152] on input "hond ... insect" at bounding box center [227, 156] width 8 height 8
radio input "true"
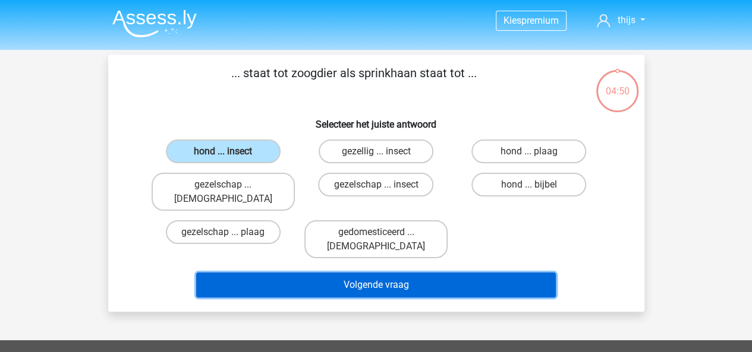
click at [385, 273] on button "Volgende vraag" at bounding box center [376, 285] width 360 height 25
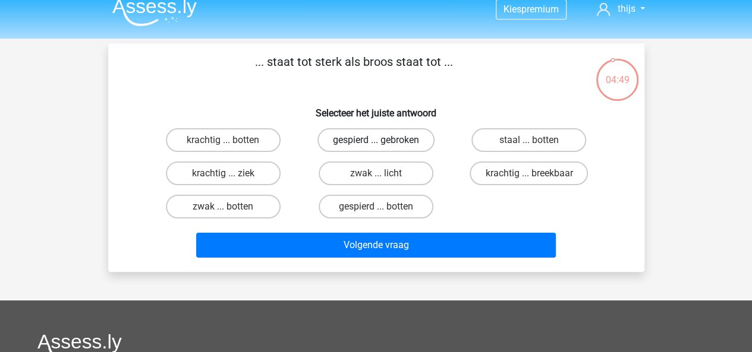
scroll to position [11, 0]
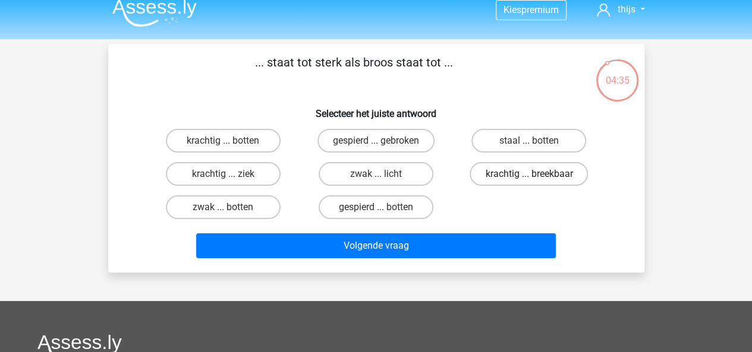
click at [517, 176] on label "krachtig ... breekbaar" at bounding box center [528, 174] width 118 height 24
click at [529, 176] on input "krachtig ... breekbaar" at bounding box center [533, 178] width 8 height 8
radio input "true"
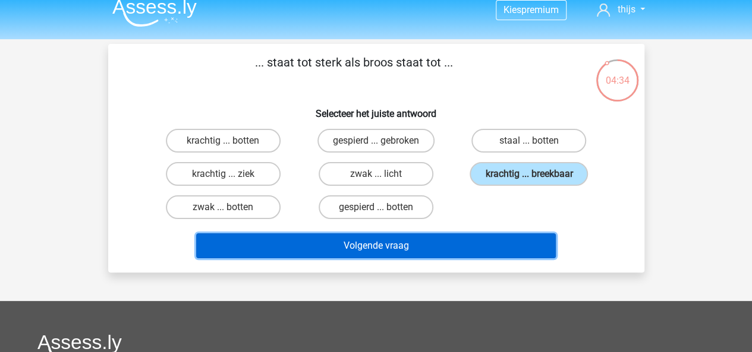
click at [442, 255] on button "Volgende vraag" at bounding box center [376, 246] width 360 height 25
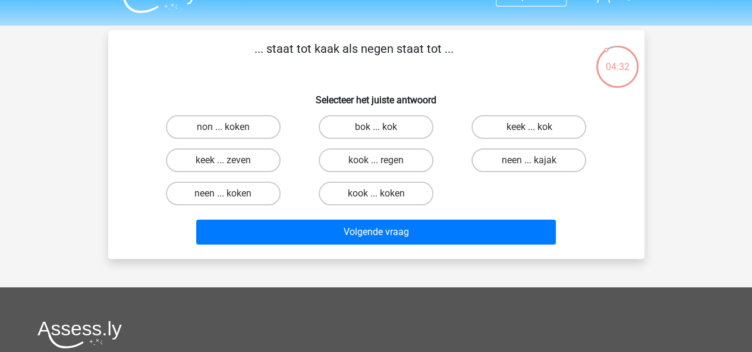
scroll to position [19, 0]
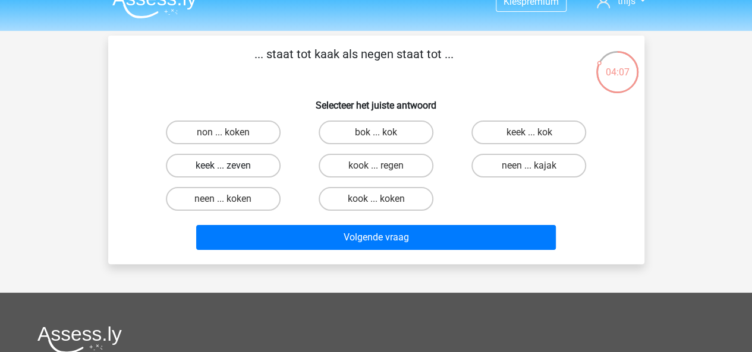
click at [234, 160] on label "keek ... zeven" at bounding box center [223, 166] width 115 height 24
click at [231, 166] on input "keek ... zeven" at bounding box center [227, 170] width 8 height 8
radio input "true"
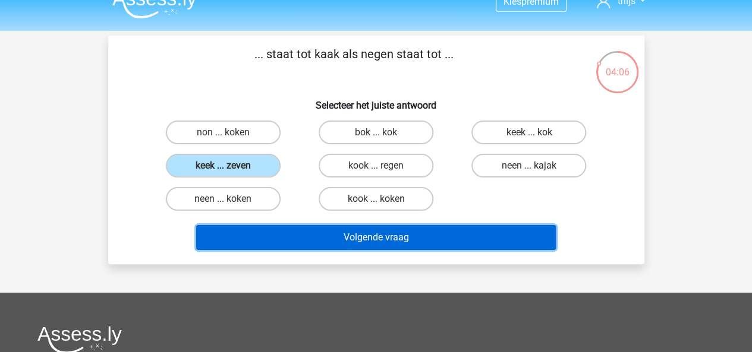
click at [302, 232] on button "Volgende vraag" at bounding box center [376, 237] width 360 height 25
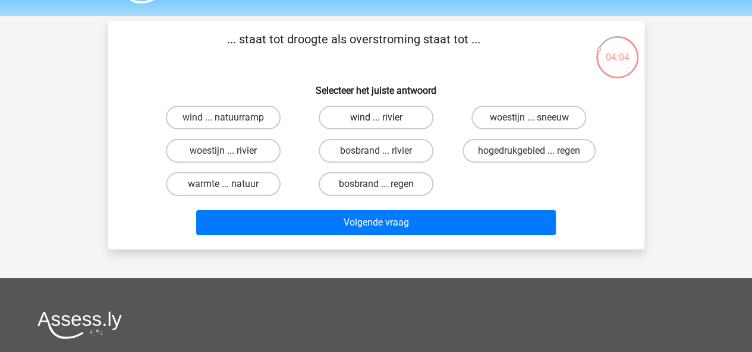
scroll to position [29, 0]
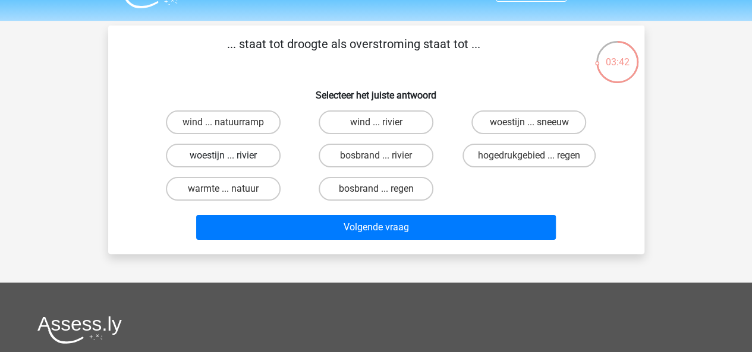
click at [257, 154] on label "woestijn ... rivier" at bounding box center [223, 156] width 115 height 24
click at [231, 156] on input "woestijn ... rivier" at bounding box center [227, 160] width 8 height 8
radio input "true"
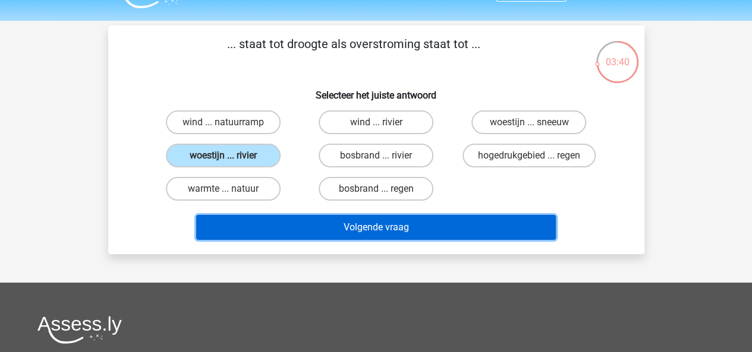
click at [310, 225] on button "Volgende vraag" at bounding box center [376, 227] width 360 height 25
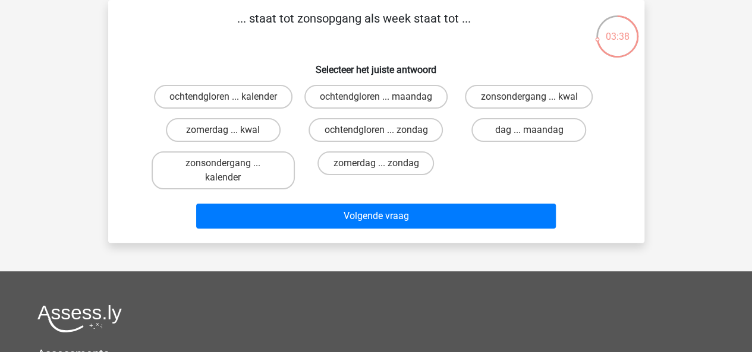
scroll to position [34, 0]
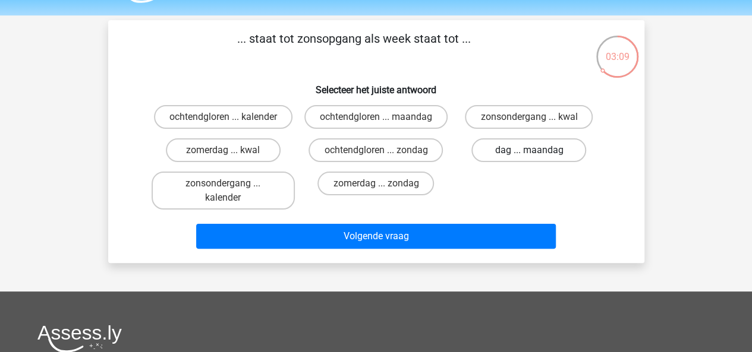
click at [511, 162] on label "dag ... maandag" at bounding box center [528, 150] width 115 height 24
click at [529, 158] on input "dag ... maandag" at bounding box center [533, 154] width 8 height 8
radio input "true"
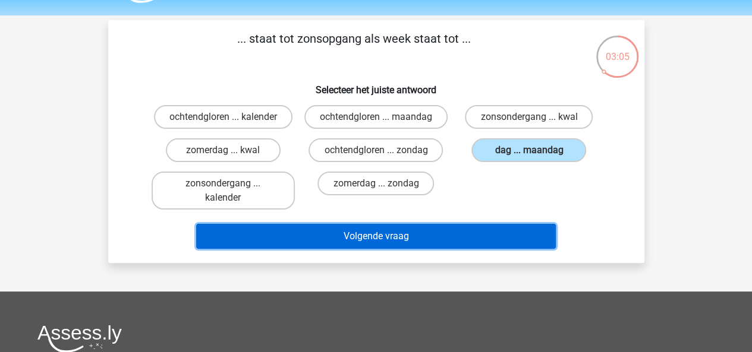
click at [404, 249] on button "Volgende vraag" at bounding box center [376, 236] width 360 height 25
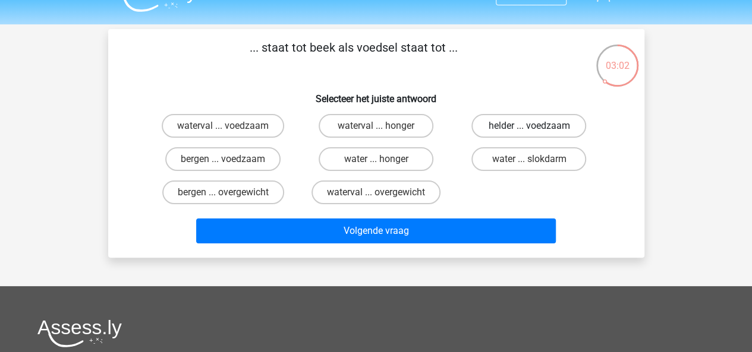
scroll to position [20, 0]
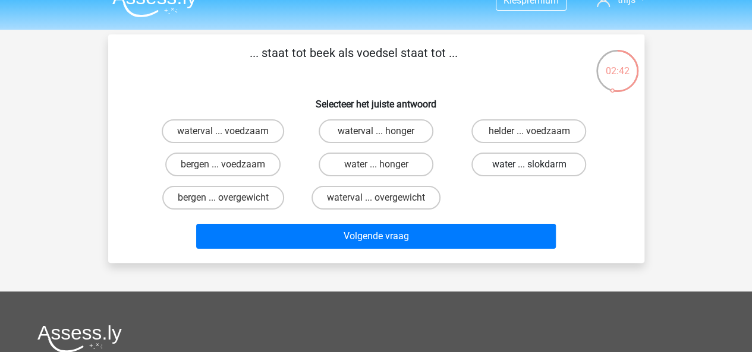
click at [492, 165] on label "water ... slokdarm" at bounding box center [528, 165] width 115 height 24
click at [529, 165] on input "water ... slokdarm" at bounding box center [533, 169] width 8 height 8
radio input "true"
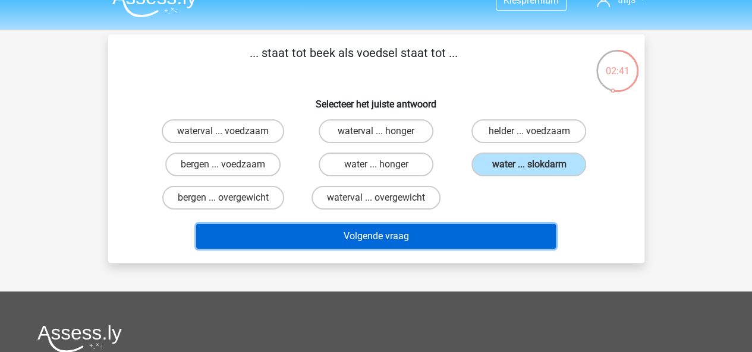
click at [424, 241] on button "Volgende vraag" at bounding box center [376, 236] width 360 height 25
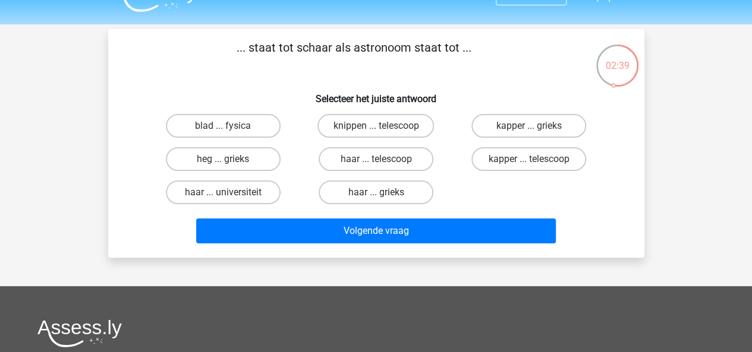
scroll to position [25, 0]
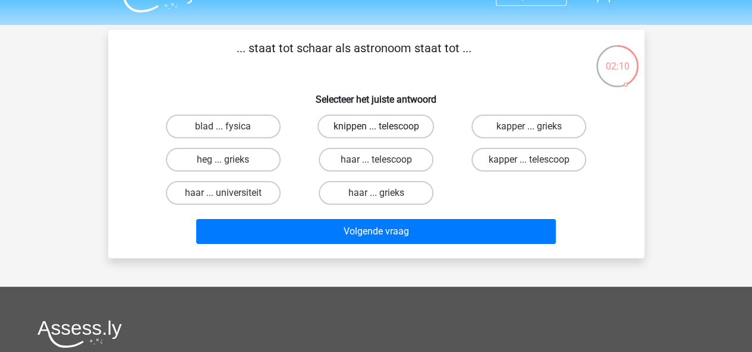
click at [370, 124] on label "knippen ... telescoop" at bounding box center [375, 127] width 116 height 24
click at [376, 127] on input "knippen ... telescoop" at bounding box center [380, 131] width 8 height 8
radio input "true"
click at [505, 159] on label "kapper ... telescoop" at bounding box center [528, 160] width 115 height 24
click at [529, 160] on input "kapper ... telescoop" at bounding box center [533, 164] width 8 height 8
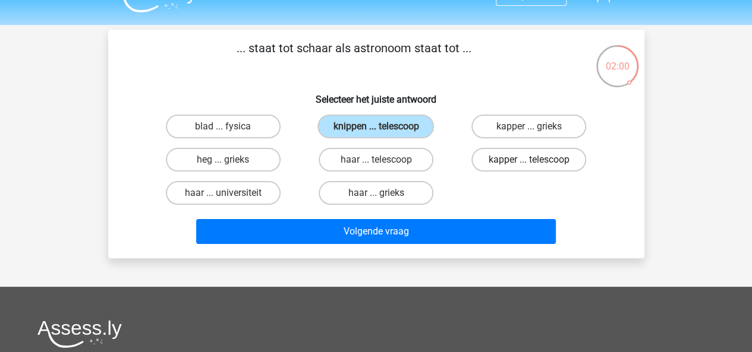
radio input "true"
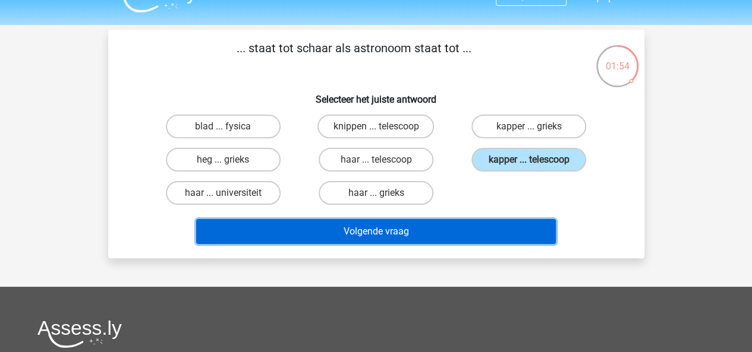
click at [376, 228] on button "Volgende vraag" at bounding box center [376, 231] width 360 height 25
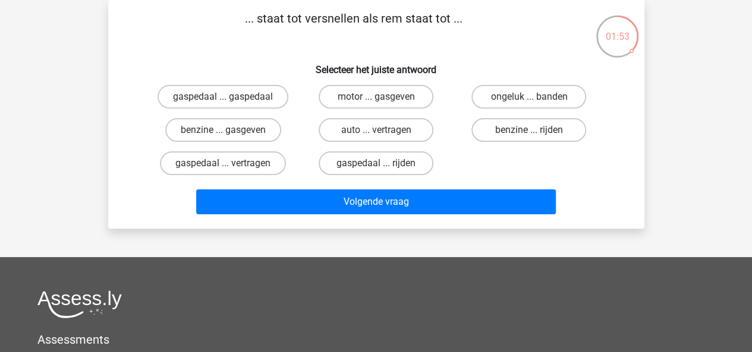
scroll to position [34, 0]
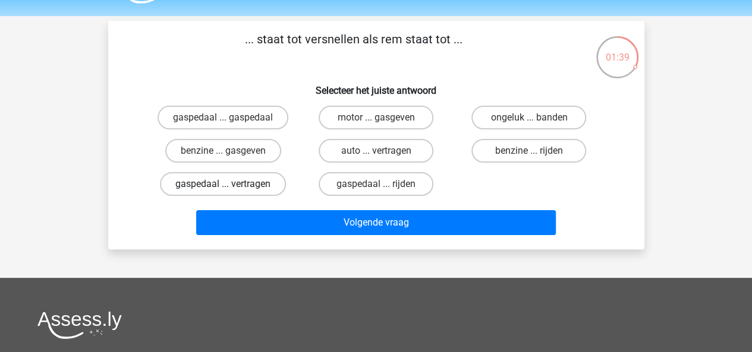
click at [233, 178] on label "gaspedaal ... vertragen" at bounding box center [223, 184] width 126 height 24
click at [231, 184] on input "gaspedaal ... vertragen" at bounding box center [227, 188] width 8 height 8
radio input "true"
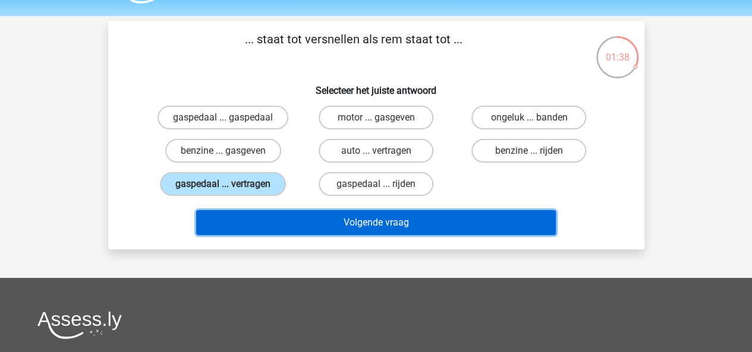
click at [273, 222] on button "Volgende vraag" at bounding box center [376, 222] width 360 height 25
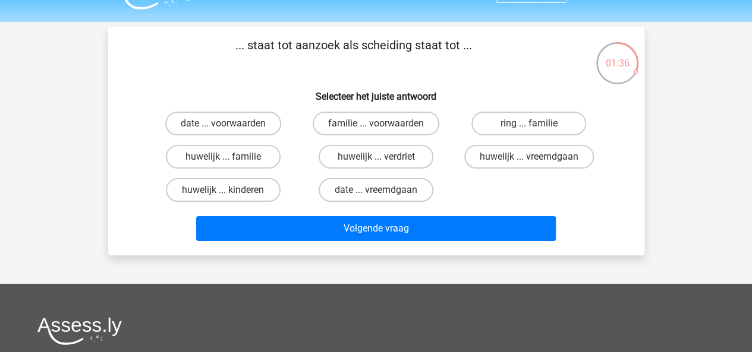
scroll to position [27, 0]
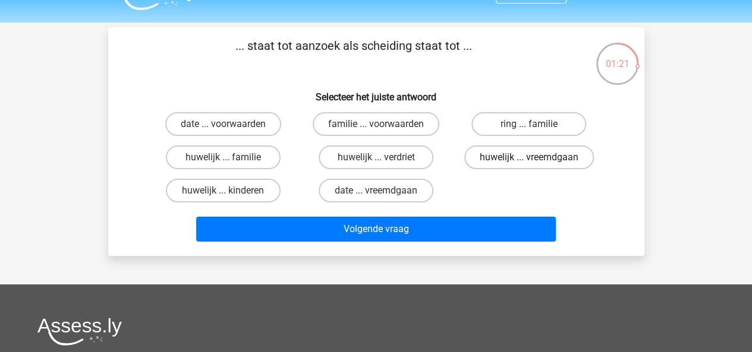
click at [536, 155] on label "huwelijk ... vreemdgaan" at bounding box center [529, 158] width 130 height 24
click at [536, 157] on input "huwelijk ... vreemdgaan" at bounding box center [533, 161] width 8 height 8
radio input "true"
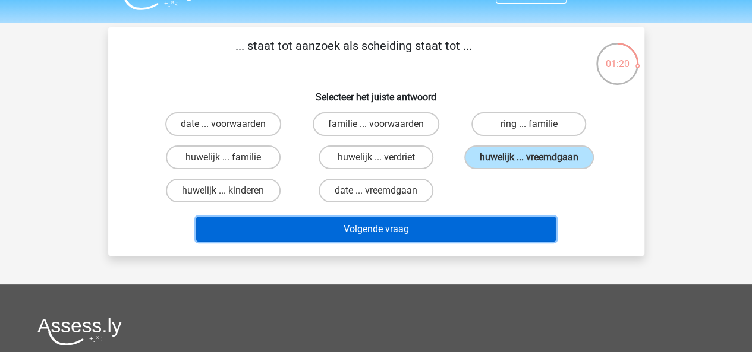
click at [370, 228] on button "Volgende vraag" at bounding box center [376, 229] width 360 height 25
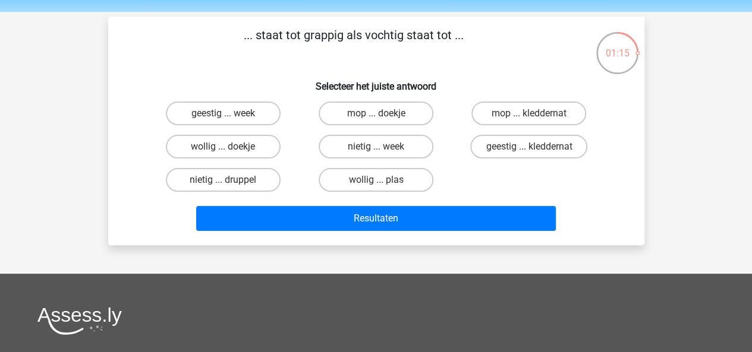
scroll to position [36, 0]
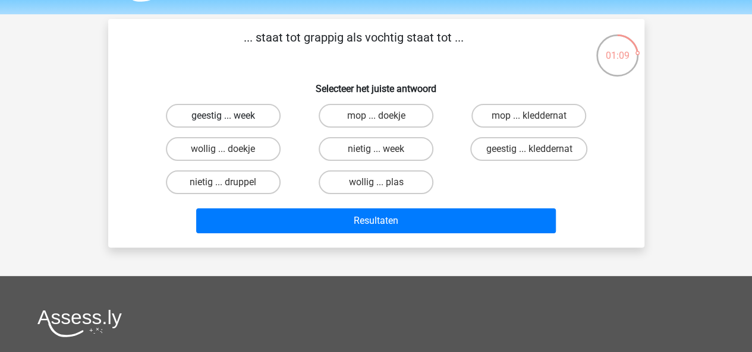
click at [218, 112] on label "geestig ... week" at bounding box center [223, 116] width 115 height 24
click at [223, 116] on input "geestig ... week" at bounding box center [227, 120] width 8 height 8
radio input "true"
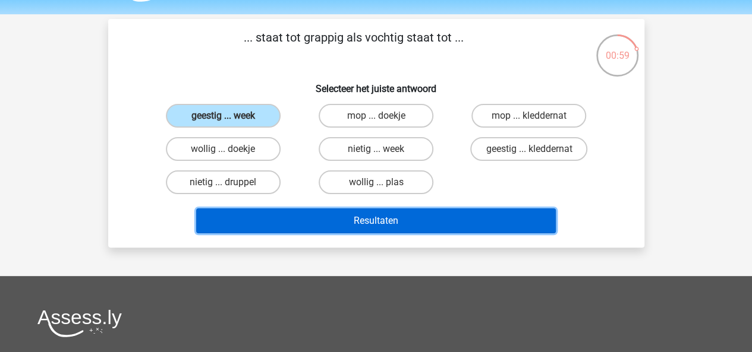
click at [376, 218] on button "Resultaten" at bounding box center [376, 221] width 360 height 25
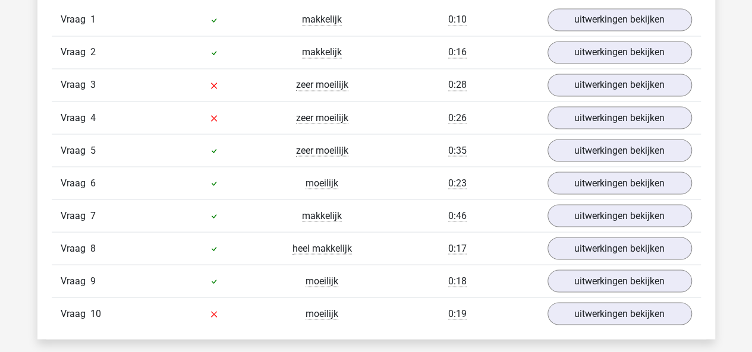
scroll to position [1022, 0]
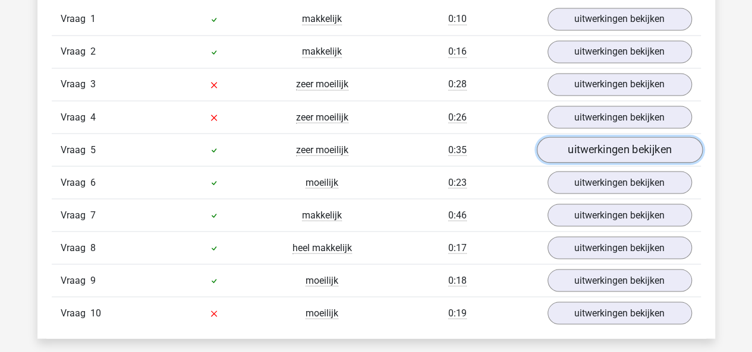
click at [571, 148] on link "uitwerkingen bekijken" at bounding box center [619, 150] width 166 height 26
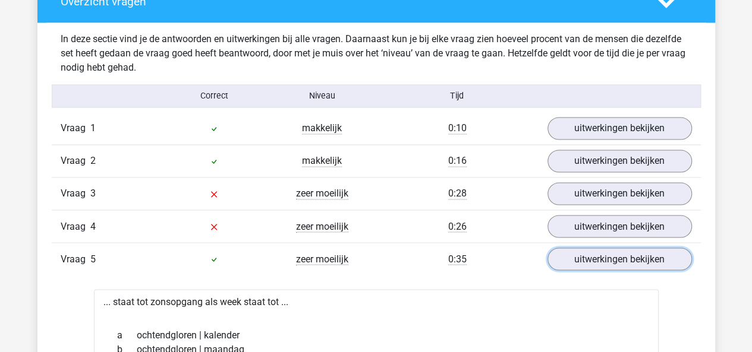
scroll to position [912, 0]
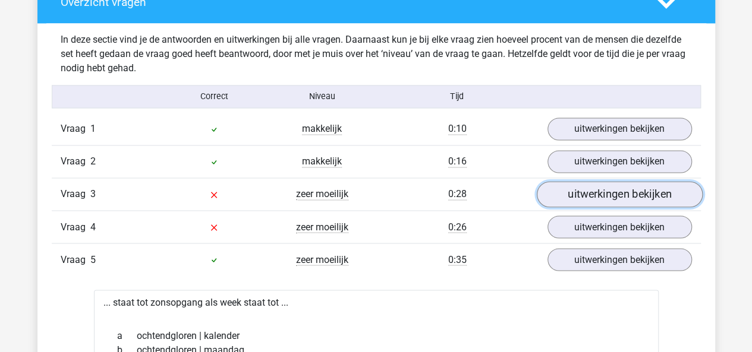
click at [588, 205] on link "uitwerkingen bekijken" at bounding box center [619, 195] width 166 height 26
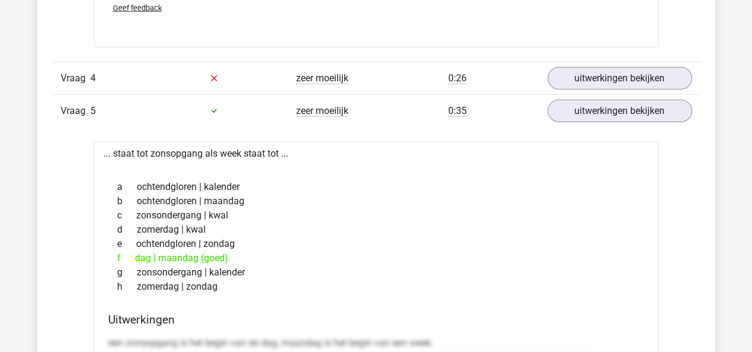
scroll to position [1691, 0]
click at [638, 65] on link "uitwerkingen bekijken" at bounding box center [619, 78] width 166 height 26
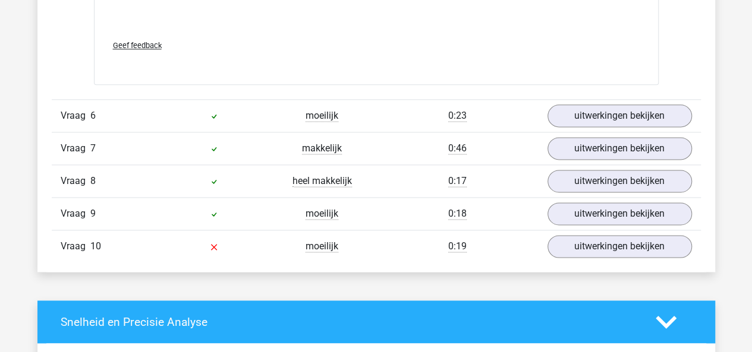
scroll to position [2990, 0]
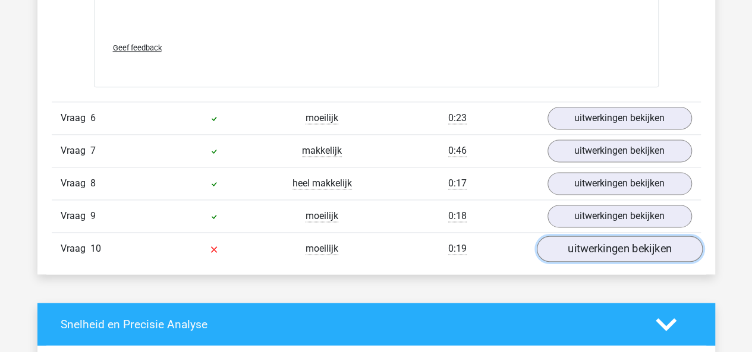
click at [574, 245] on link "uitwerkingen bekijken" at bounding box center [619, 249] width 166 height 26
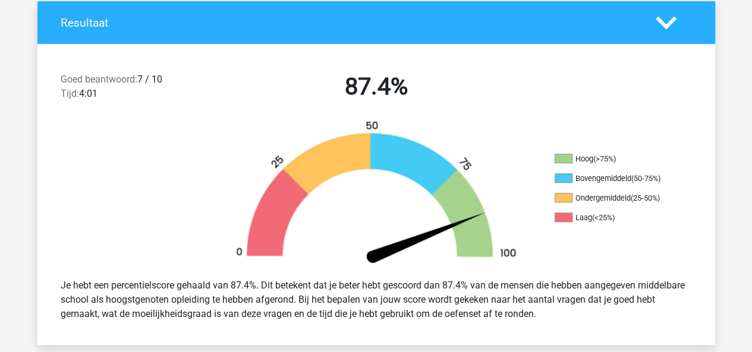
scroll to position [0, 0]
